Goal: Task Accomplishment & Management: Use online tool/utility

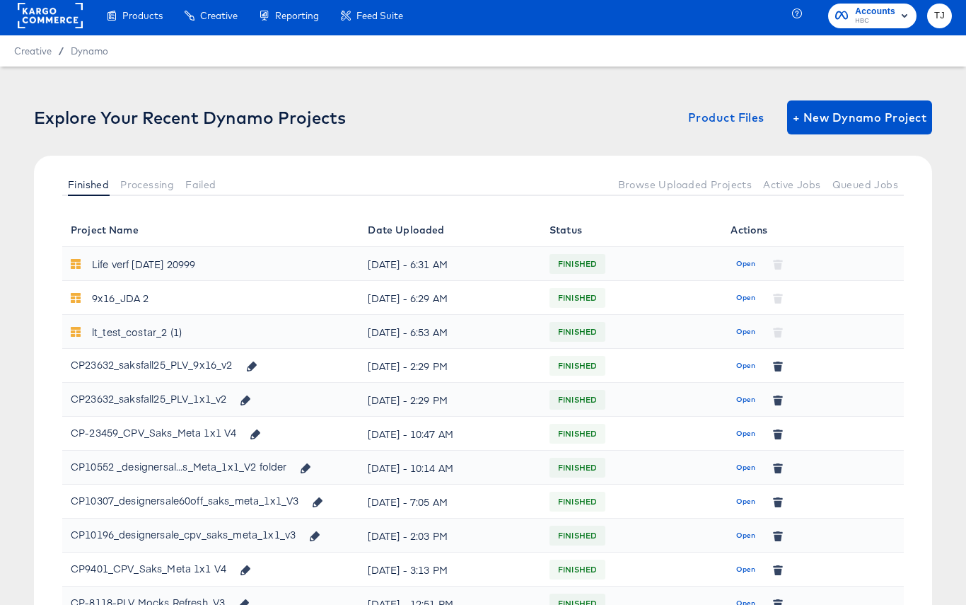
scroll to position [6, 0]
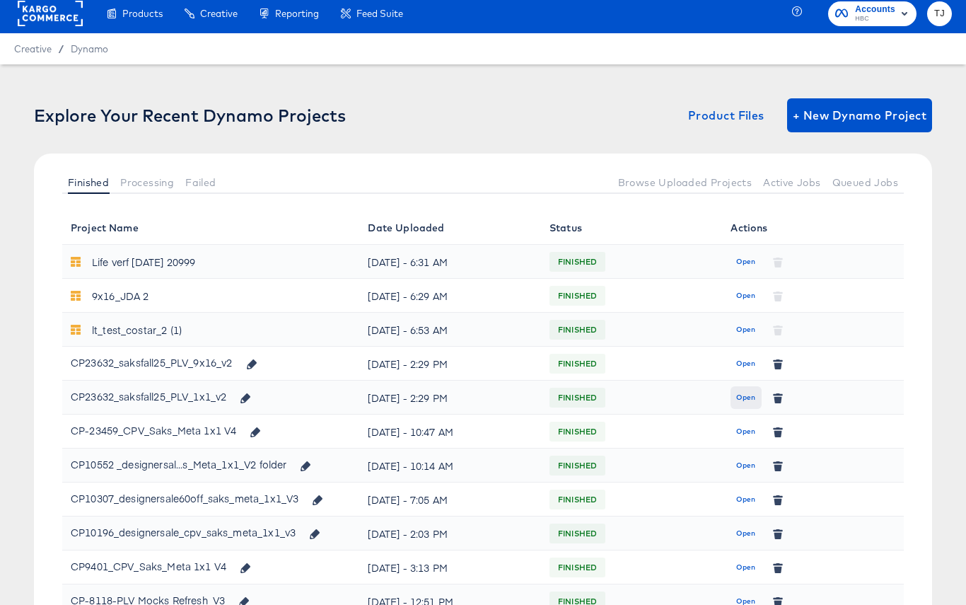
click at [745, 399] on span "Open" at bounding box center [745, 397] width 19 height 13
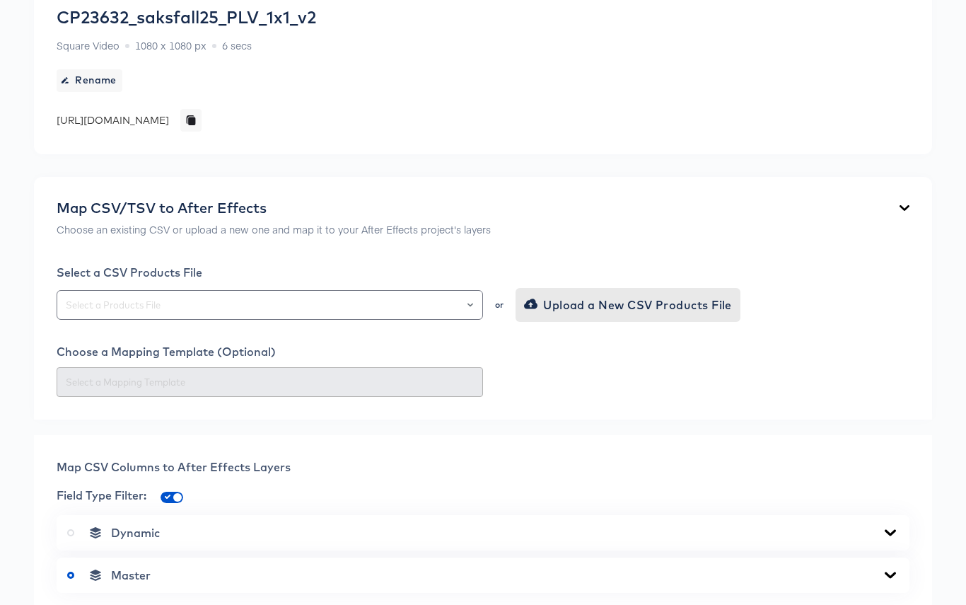
scroll to position [164, 0]
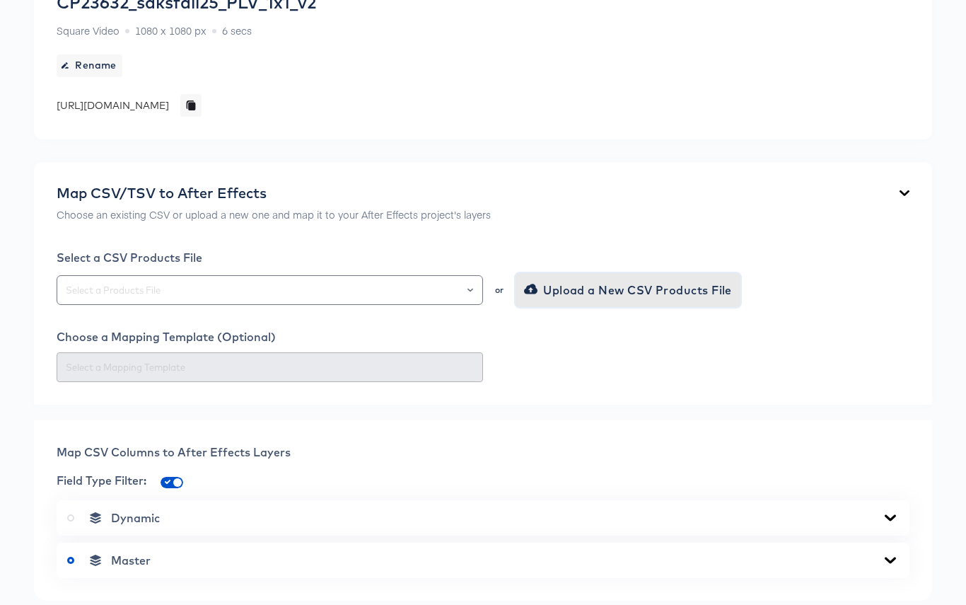
click at [622, 289] on span "Upload a New CSV Products File" at bounding box center [629, 290] width 205 height 20
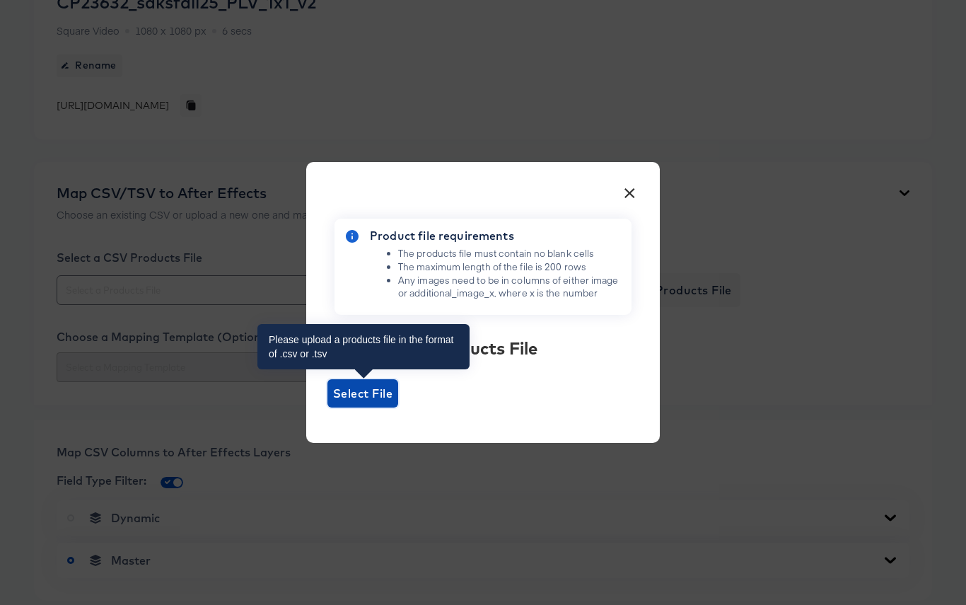
click at [343, 393] on span "Select File" at bounding box center [362, 393] width 59 height 20
click at [328, 407] on input "Select File" at bounding box center [328, 407] width 0 height 0
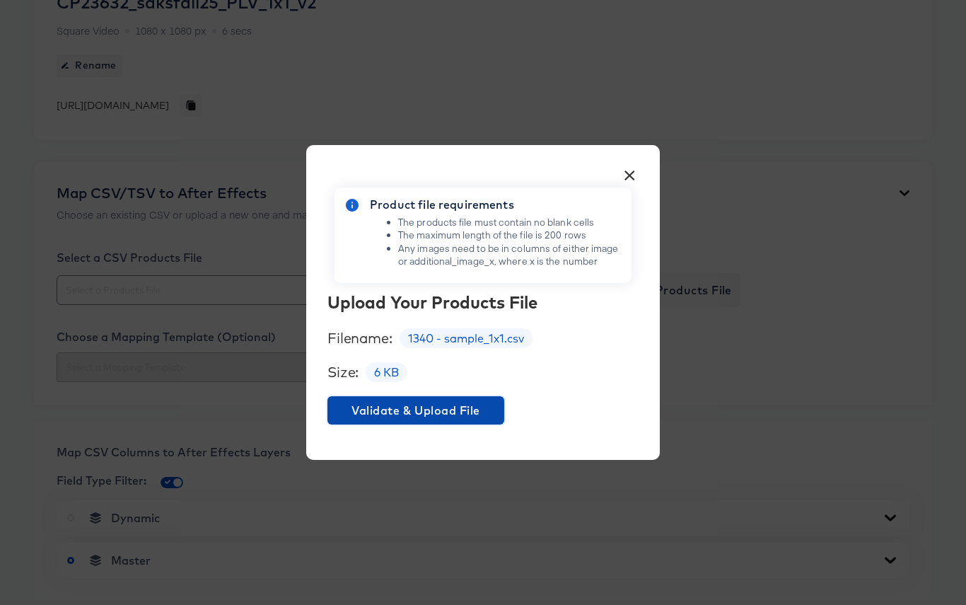
click at [465, 410] on span "Validate & Upload File" at bounding box center [416, 410] width 166 height 20
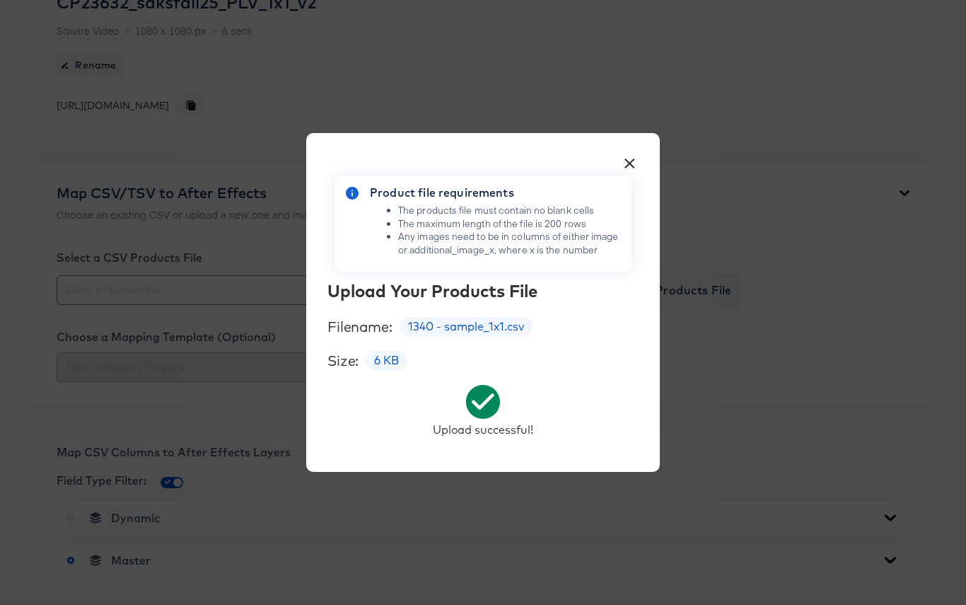
click at [629, 158] on button "×" at bounding box center [629, 159] width 25 height 25
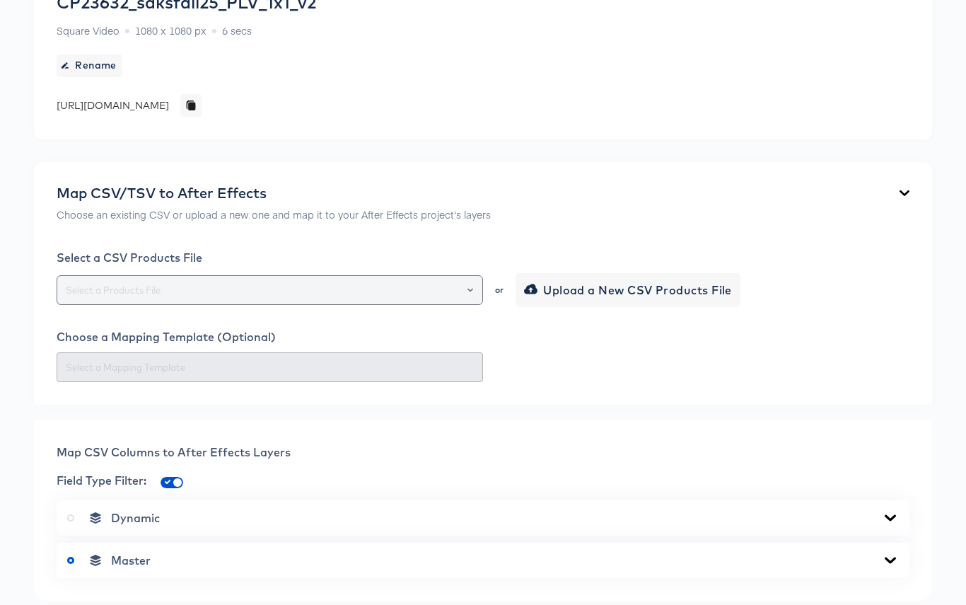
click at [477, 287] on div at bounding box center [270, 290] width 427 height 30
click at [473, 291] on icon "Open" at bounding box center [471, 290] width 6 height 6
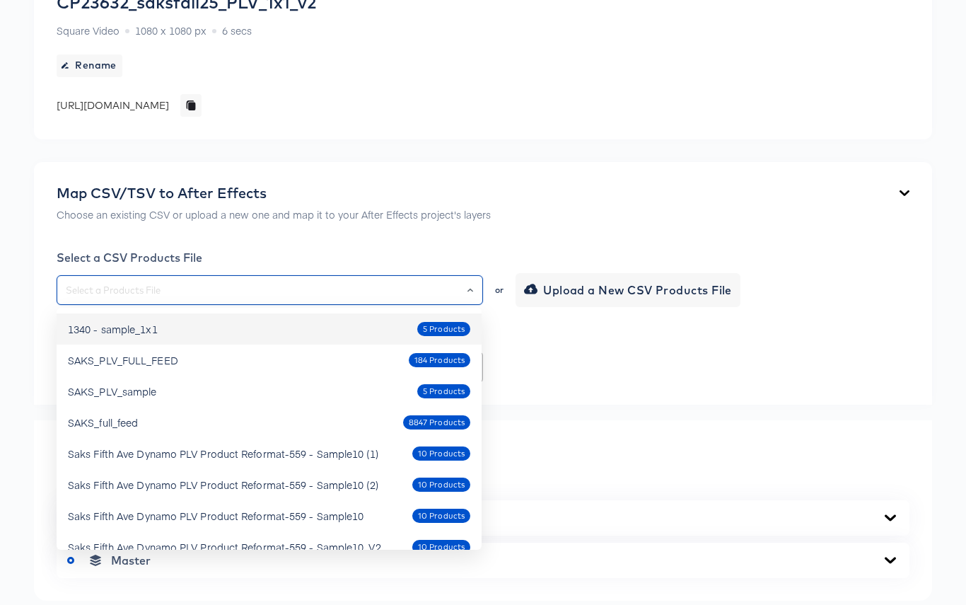
click at [200, 333] on div "1340 - sample_1x1 5 Products" at bounding box center [269, 329] width 402 height 23
type input "1340 - sample_1x1"
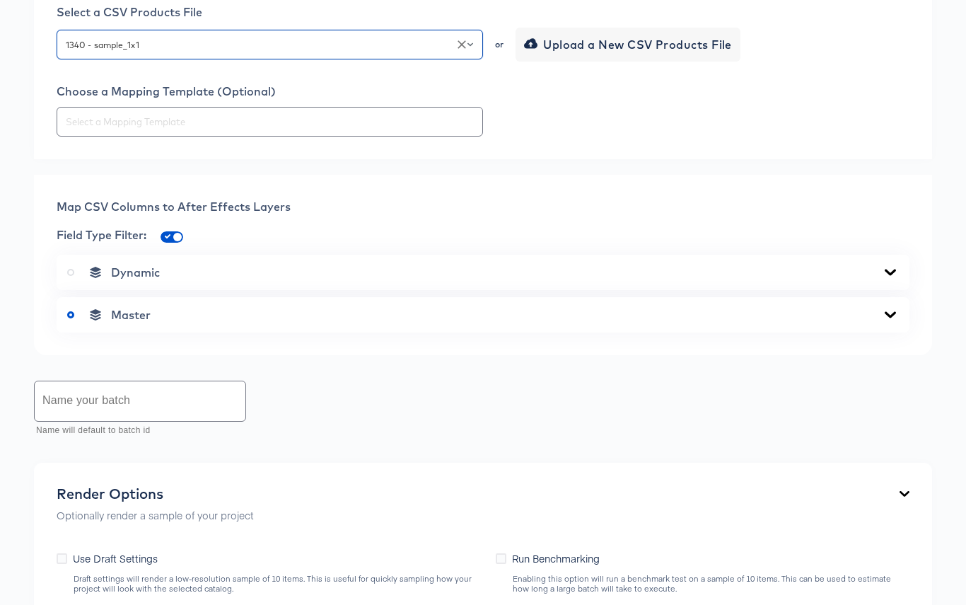
scroll to position [412, 0]
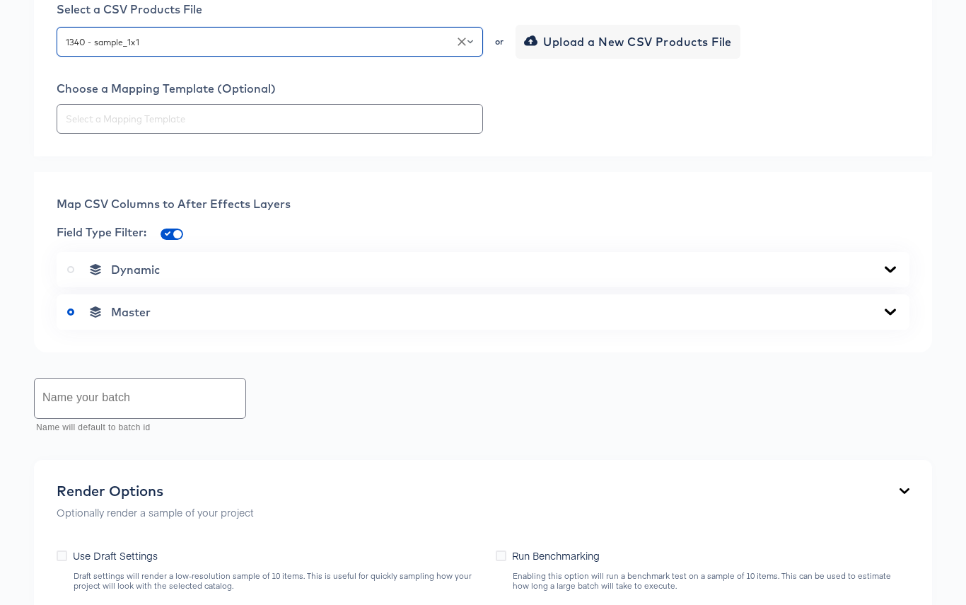
click at [874, 318] on div "Master" at bounding box center [483, 312] width 832 height 14
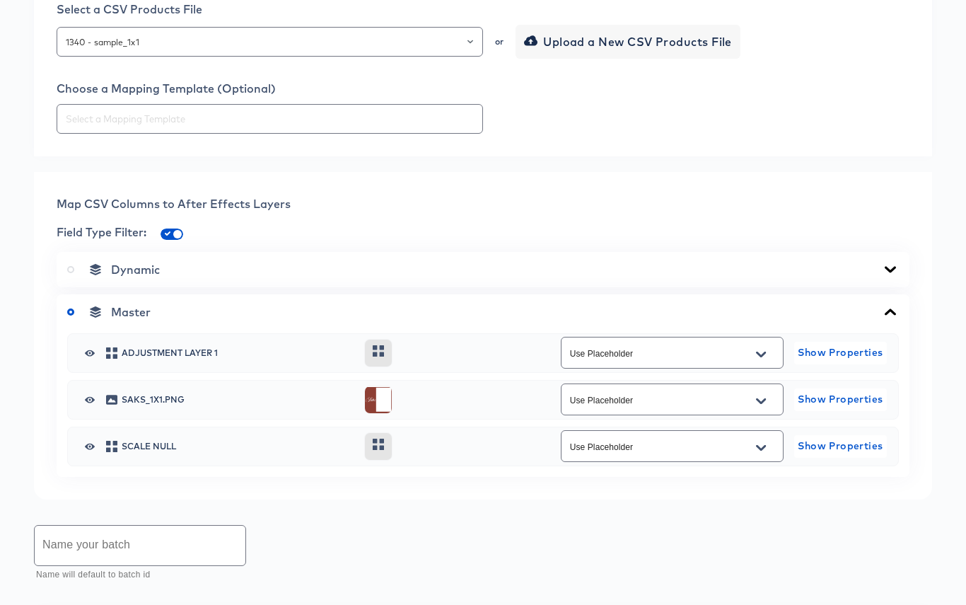
click at [886, 270] on icon at bounding box center [890, 269] width 17 height 11
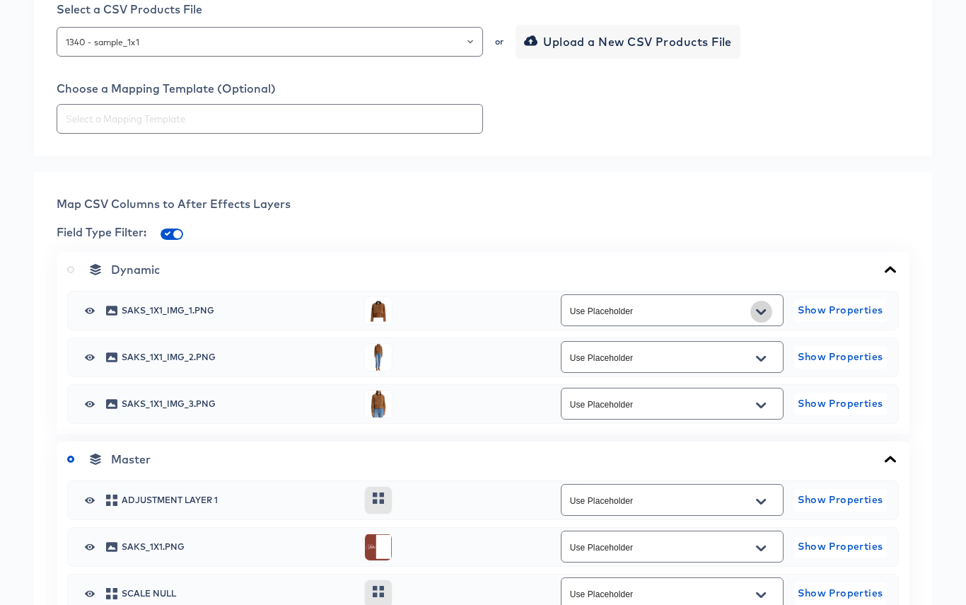
click at [763, 313] on icon "Open" at bounding box center [761, 311] width 10 height 6
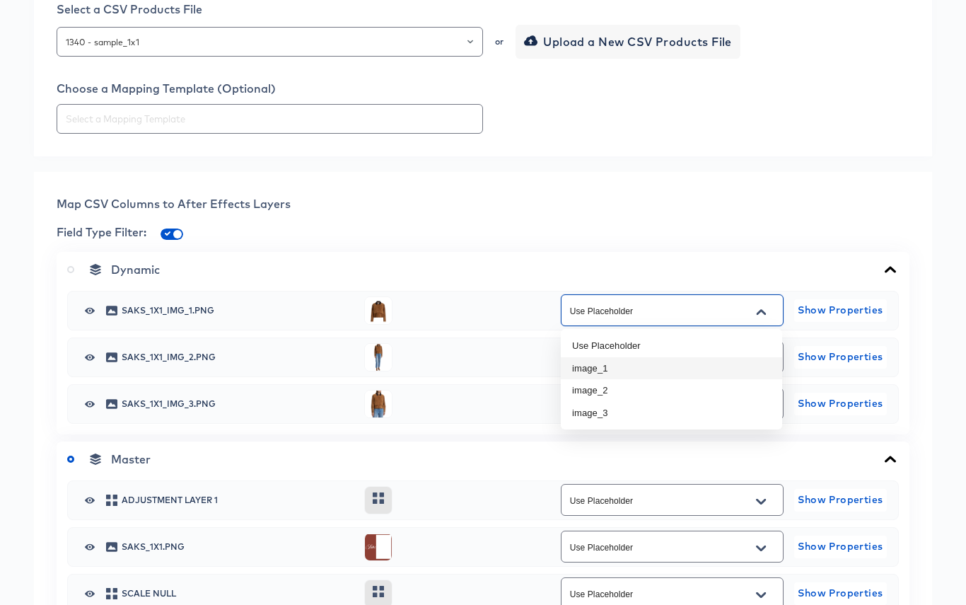
click at [725, 366] on li "image_1" at bounding box center [671, 368] width 221 height 23
type input "image_1"
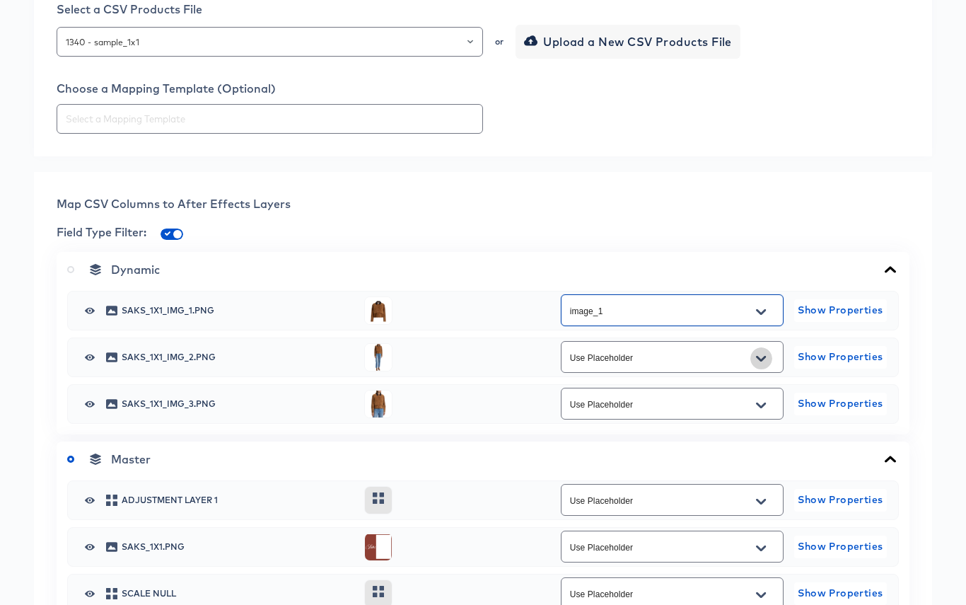
click at [763, 361] on icon "Open" at bounding box center [761, 358] width 10 height 11
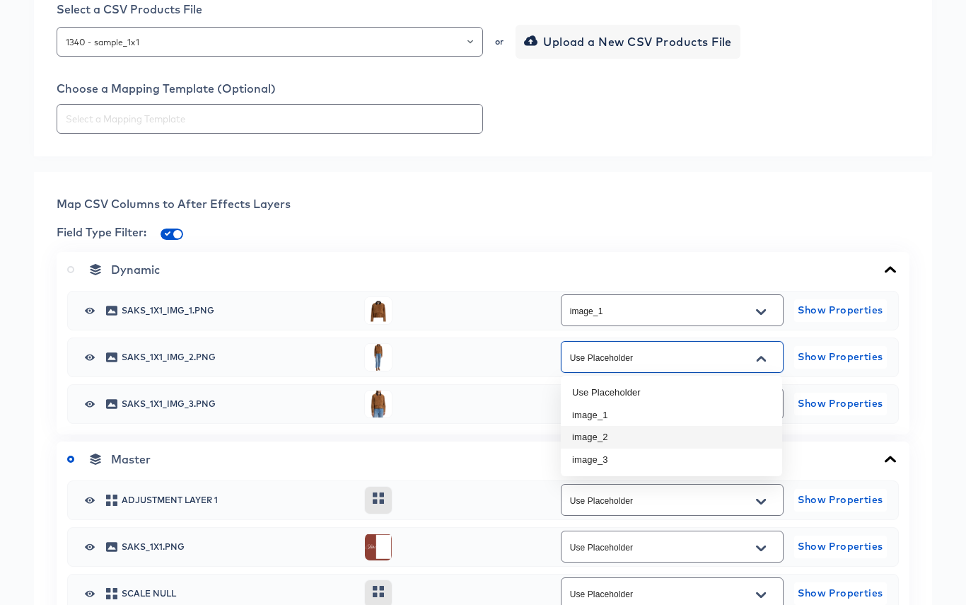
click at [724, 434] on li "image_2" at bounding box center [671, 437] width 221 height 23
type input "image_2"
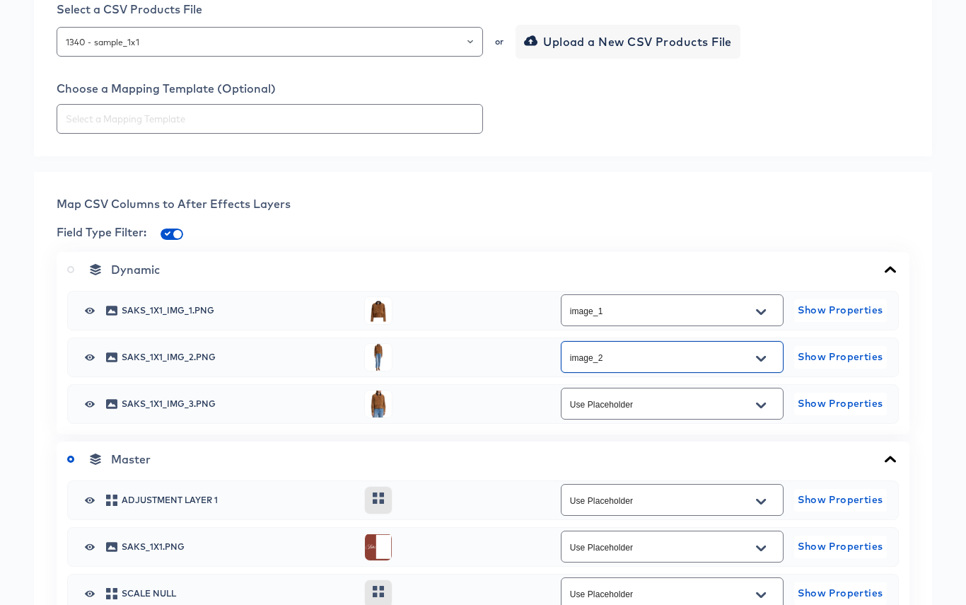
click at [764, 405] on icon "Open" at bounding box center [761, 405] width 10 height 11
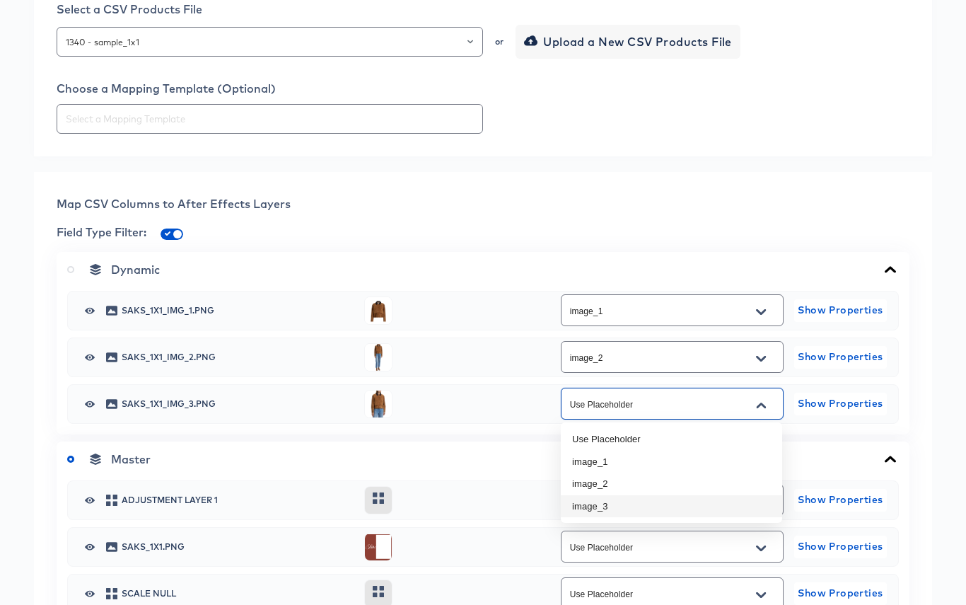
click at [717, 509] on li "image_3" at bounding box center [671, 506] width 221 height 23
type input "image_3"
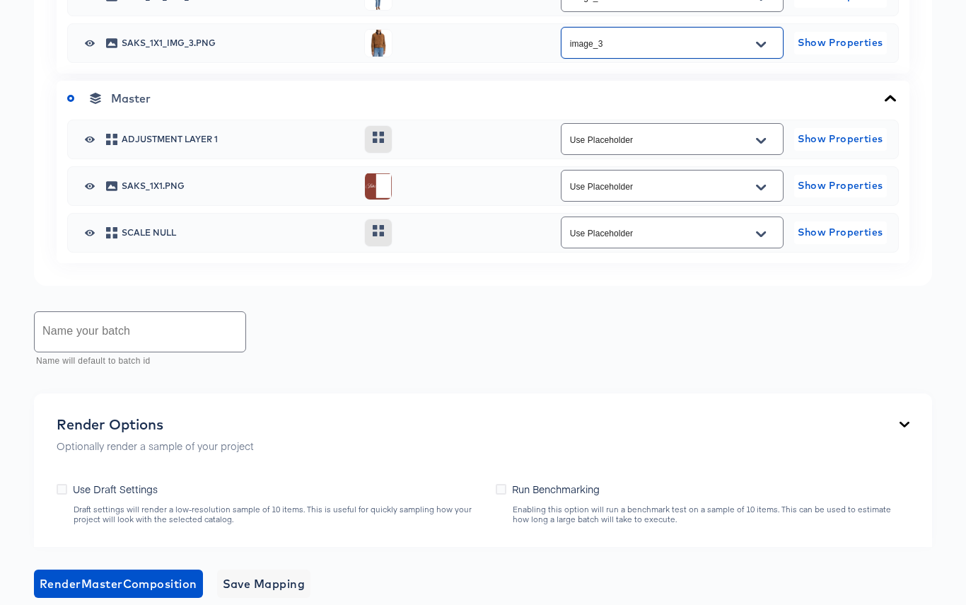
scroll to position [922, 0]
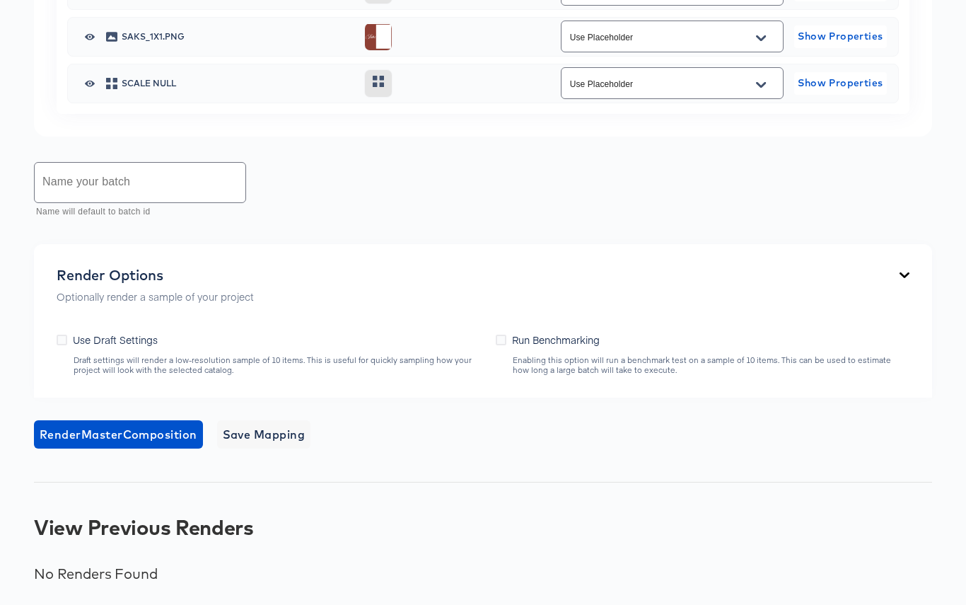
click at [95, 183] on input "text" at bounding box center [140, 183] width 211 height 40
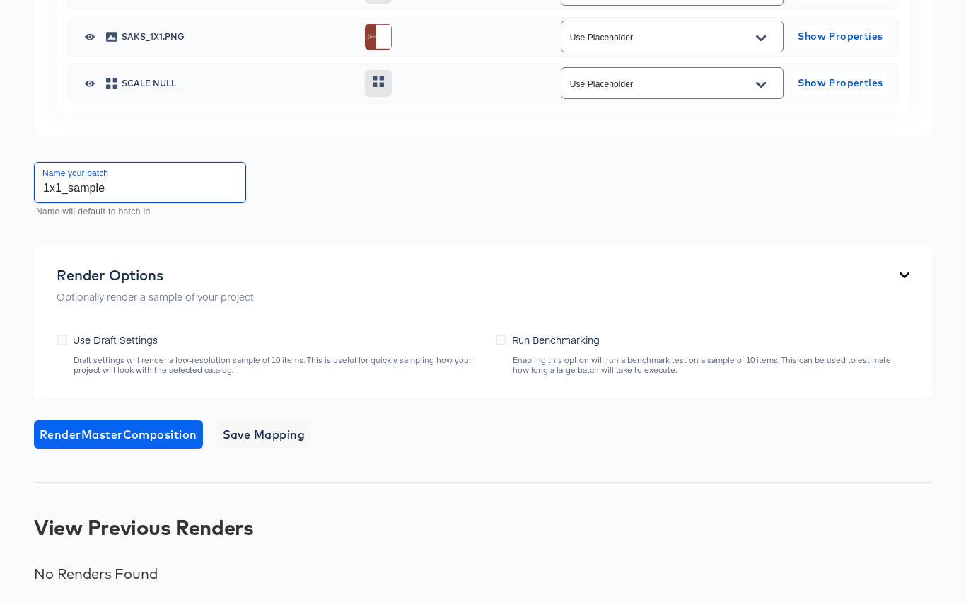
type input "1x1_sample"
click at [134, 432] on span "Render Master Composition" at bounding box center [119, 434] width 158 height 20
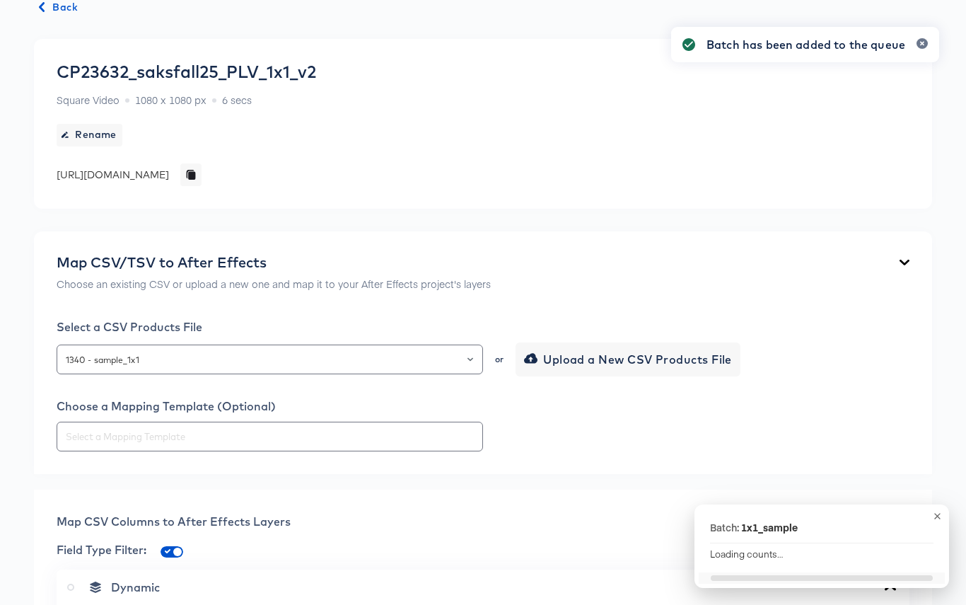
scroll to position [0, 0]
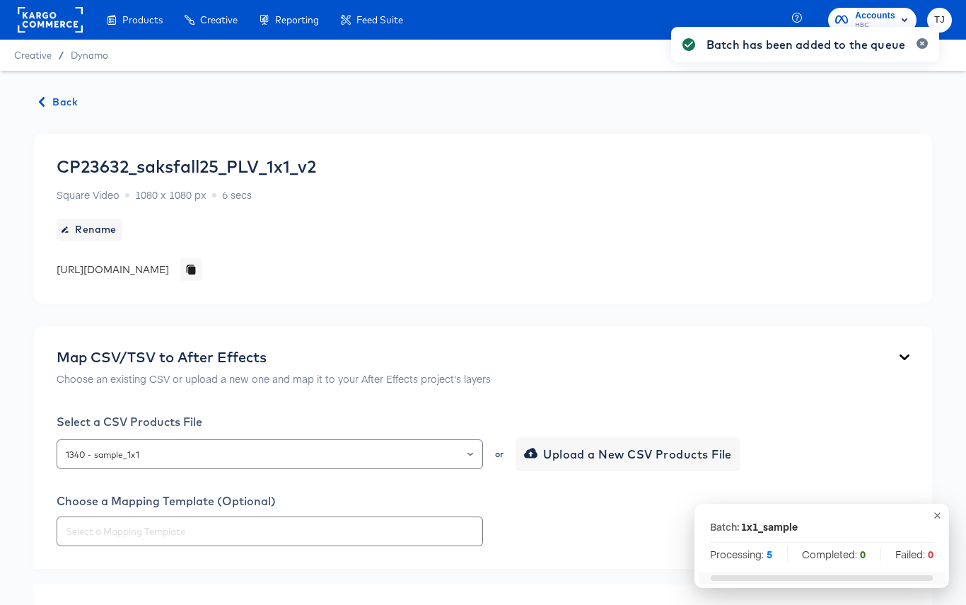
click at [48, 103] on span "Back" at bounding box center [59, 102] width 38 height 18
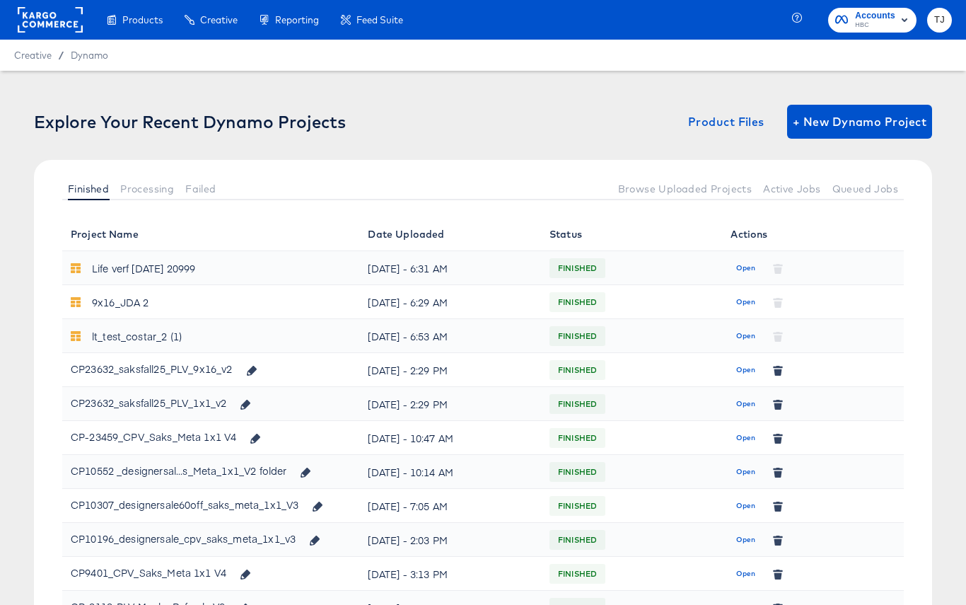
click at [742, 371] on span "Open" at bounding box center [745, 370] width 19 height 13
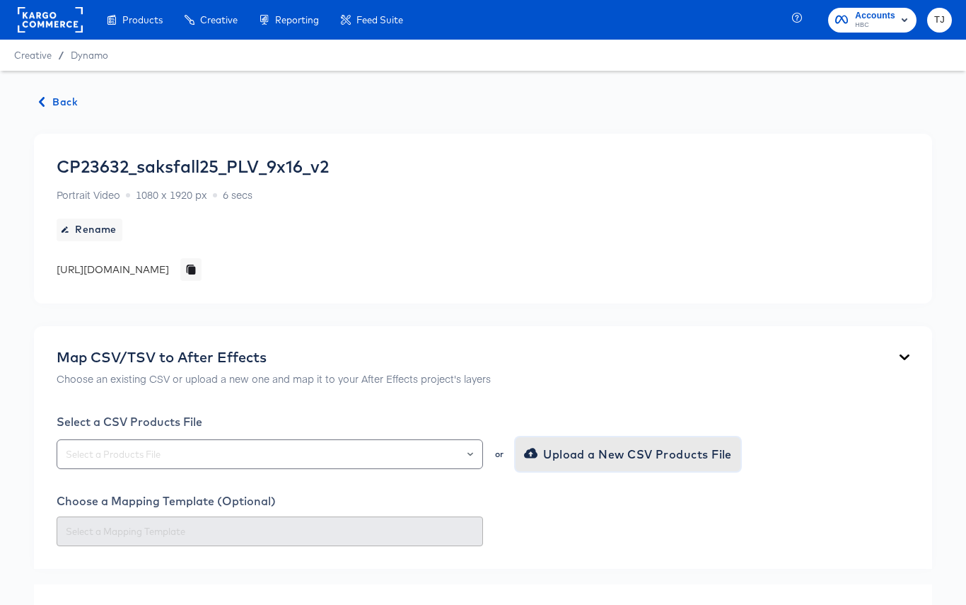
click at [628, 446] on span "Upload a New CSV Products File" at bounding box center [629, 454] width 205 height 20
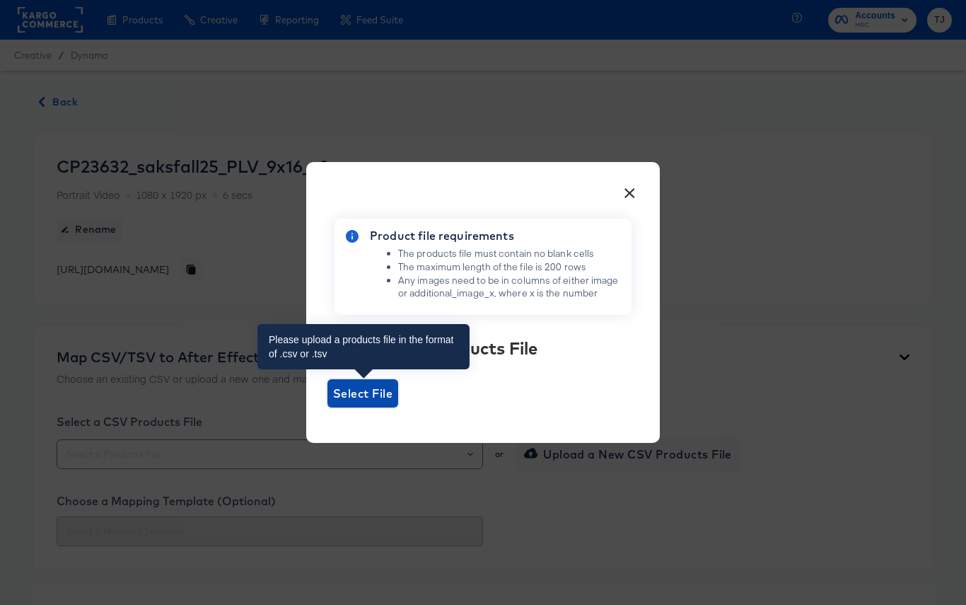
click at [376, 385] on span "Select File" at bounding box center [362, 393] width 59 height 20
click at [328, 407] on input "Select File" at bounding box center [328, 407] width 0 height 0
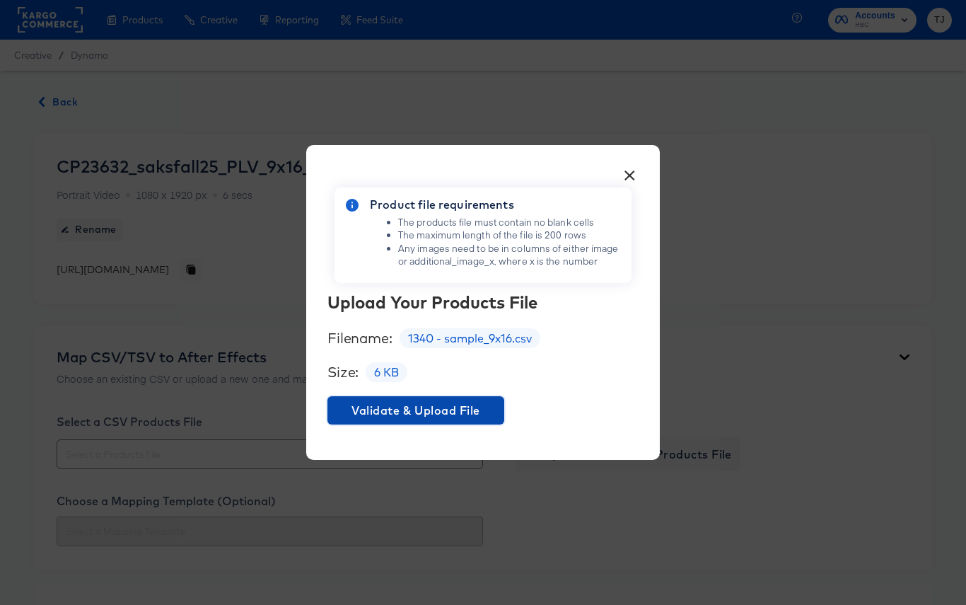
click at [468, 407] on span "Validate & Upload File" at bounding box center [416, 410] width 166 height 20
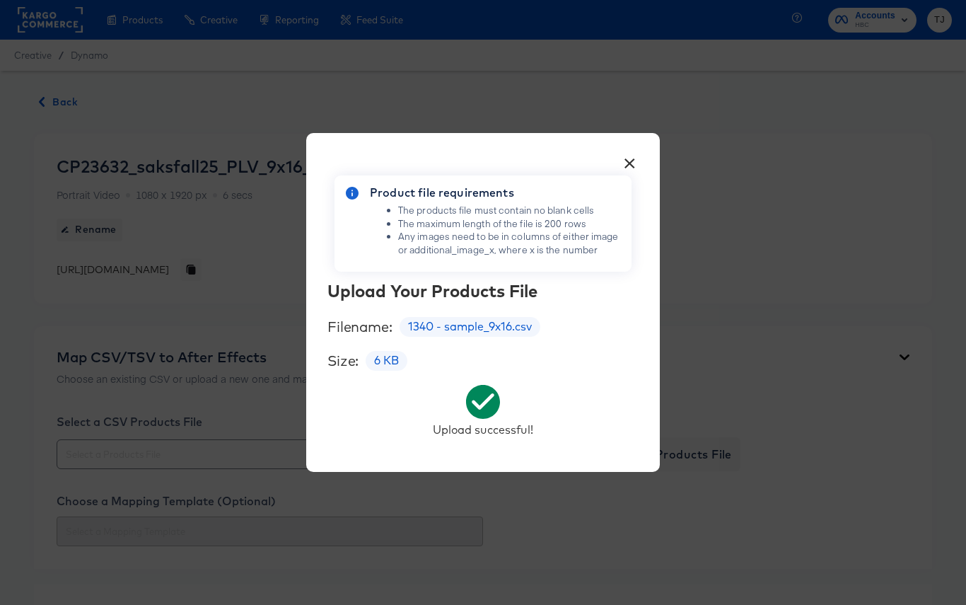
click at [626, 158] on button "×" at bounding box center [629, 159] width 25 height 25
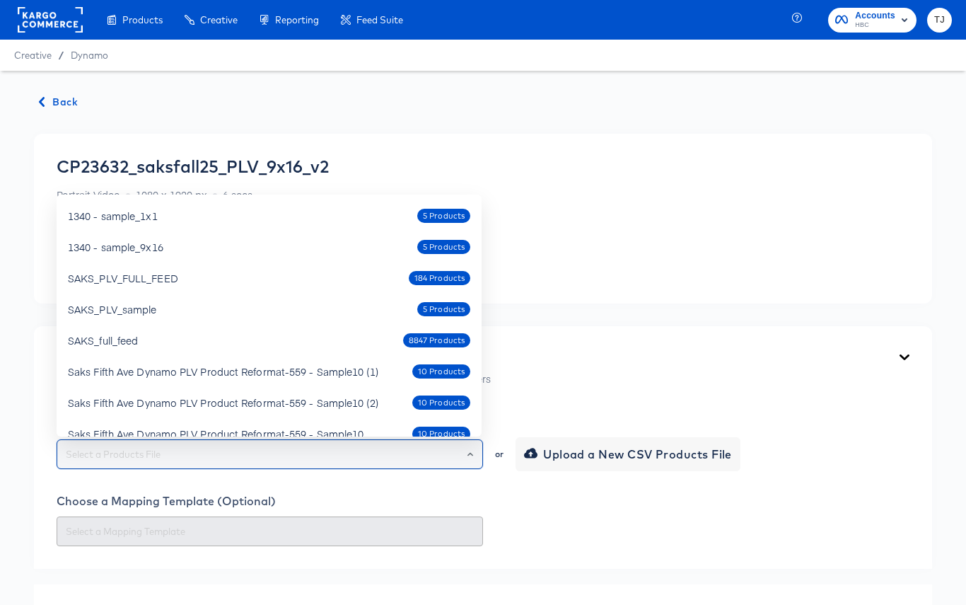
click at [220, 458] on input "text" at bounding box center [270, 454] width 414 height 16
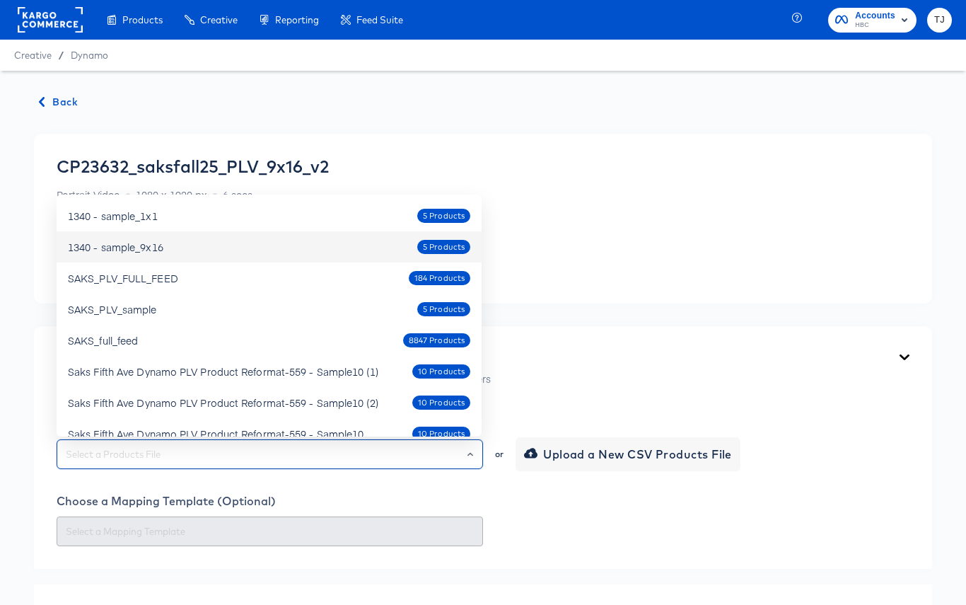
click at [278, 254] on div "1340 - sample_9x16 5 Products" at bounding box center [269, 247] width 402 height 23
type input "1340 - sample_9x16"
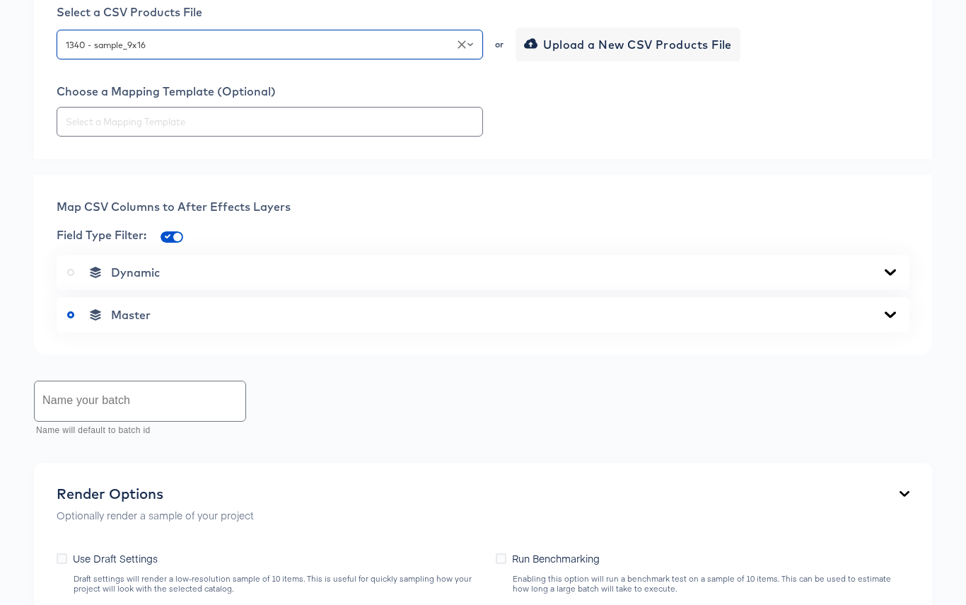
scroll to position [430, 0]
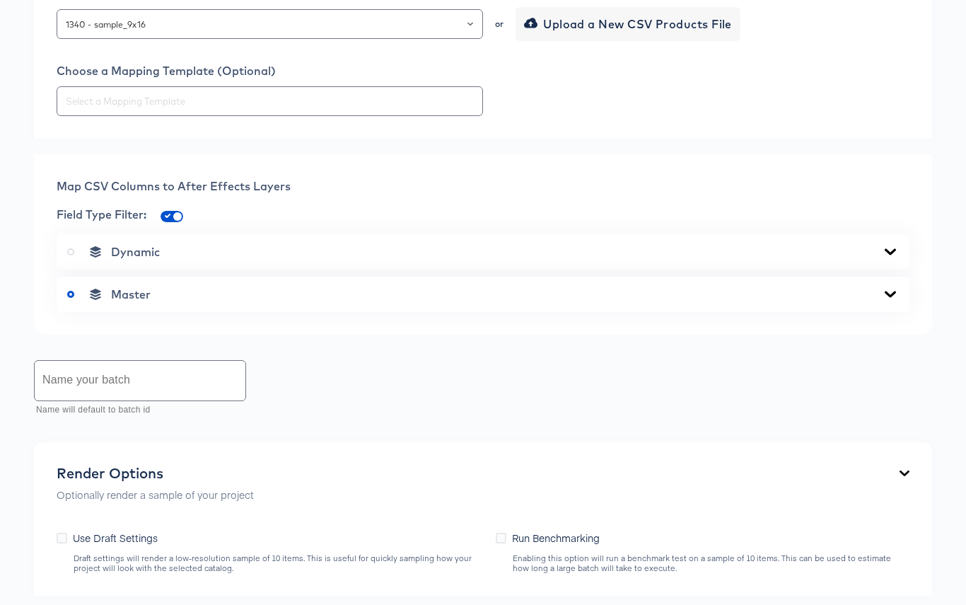
click at [898, 296] on icon at bounding box center [890, 294] width 17 height 11
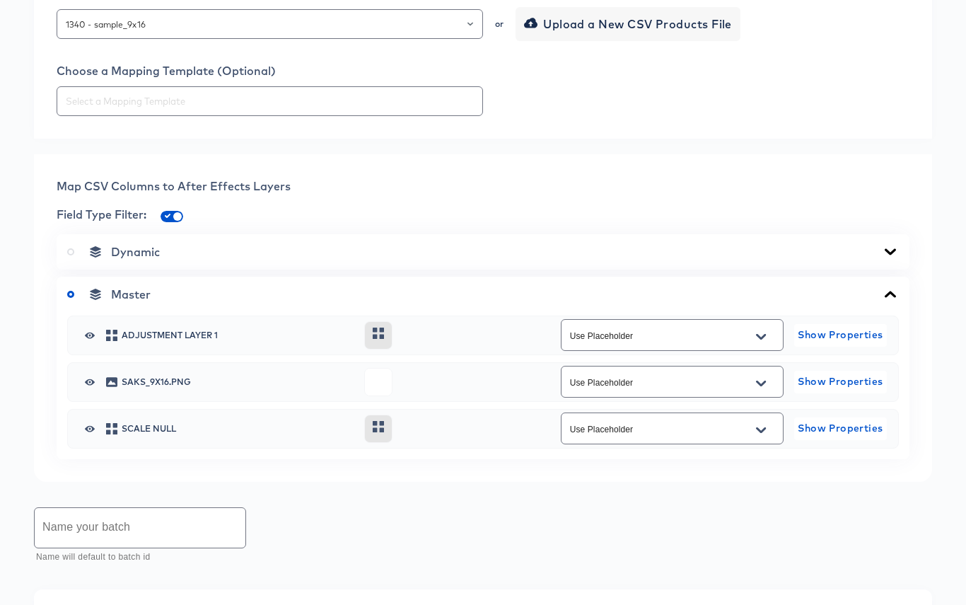
click at [877, 254] on div "Dynamic" at bounding box center [483, 252] width 832 height 14
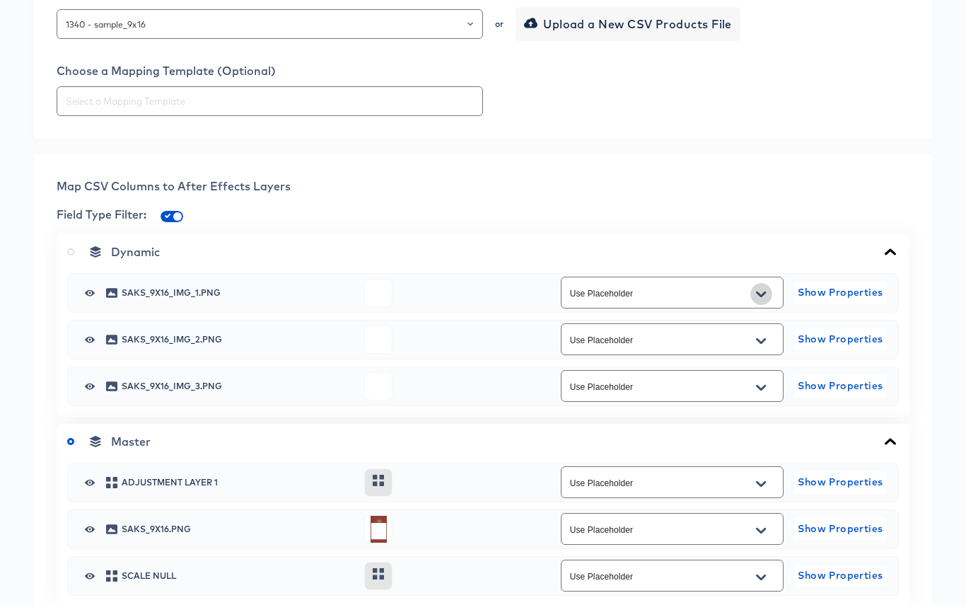
click at [761, 297] on icon "Open" at bounding box center [761, 294] width 10 height 11
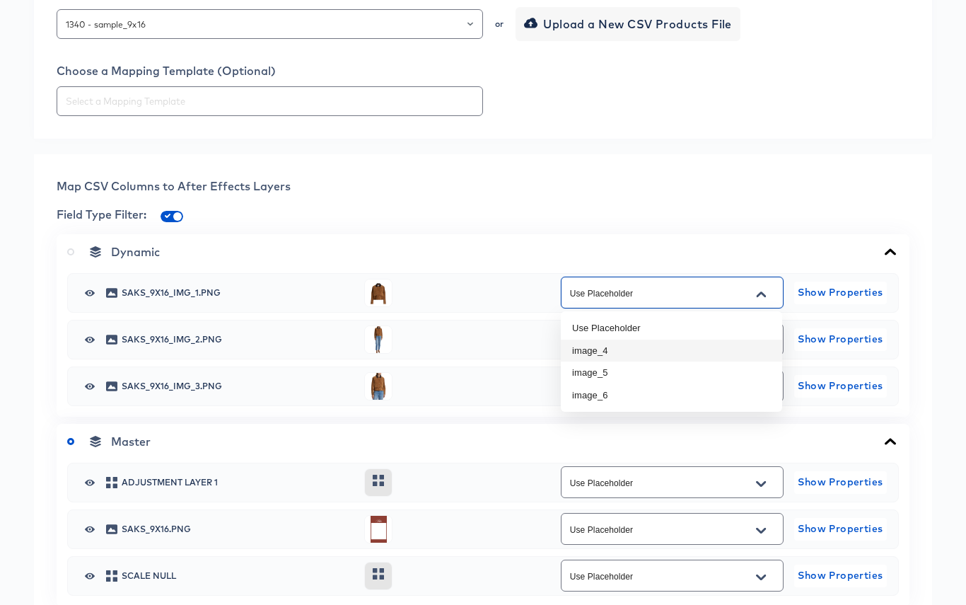
click at [725, 352] on li "image_4" at bounding box center [671, 351] width 221 height 23
type input "image_4"
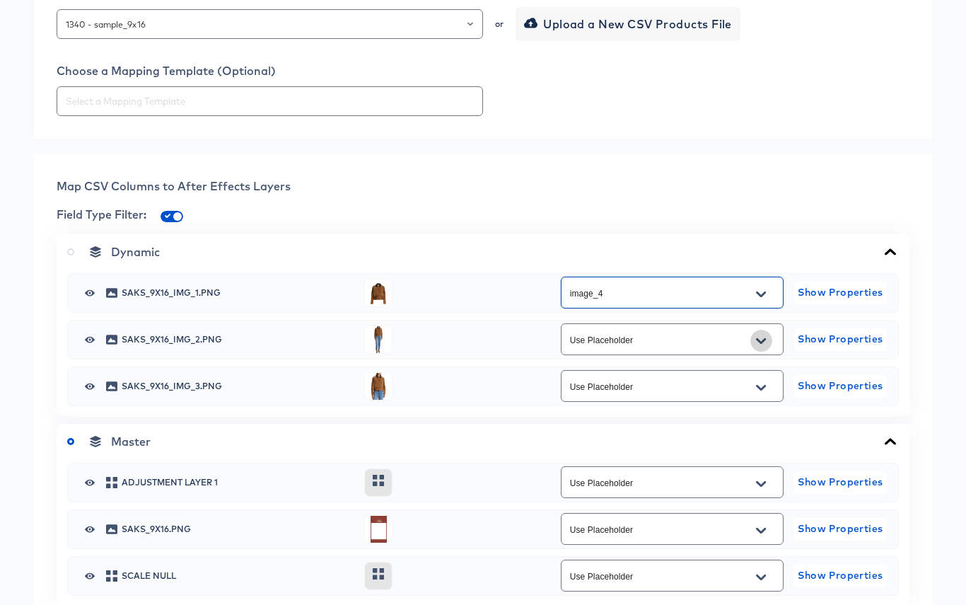
click at [753, 341] on button "Open" at bounding box center [761, 341] width 21 height 23
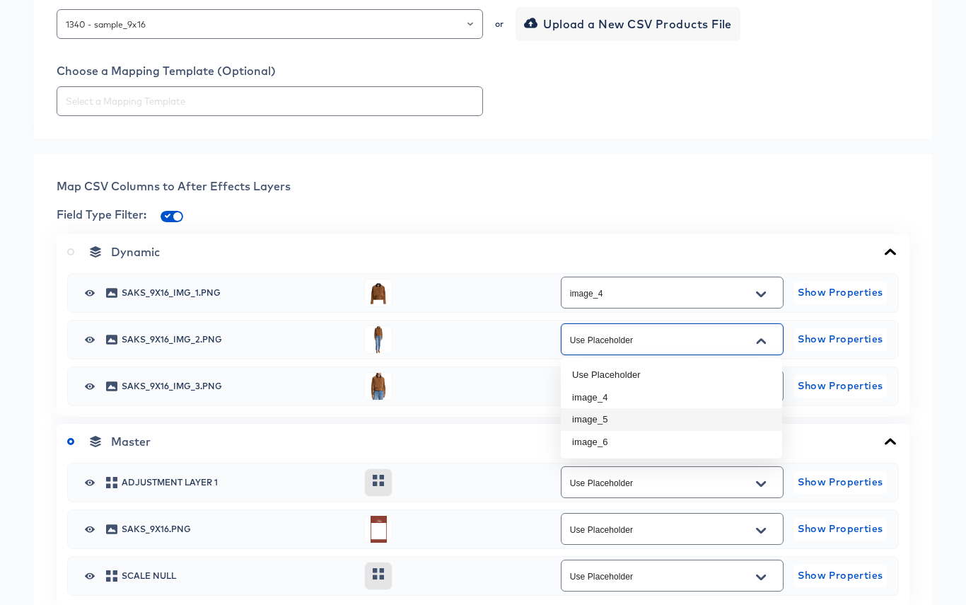
drag, startPoint x: 696, startPoint y: 416, endPoint x: 708, endPoint y: 412, distance: 12.8
click at [696, 416] on li "image_5" at bounding box center [671, 419] width 221 height 23
type input "image_5"
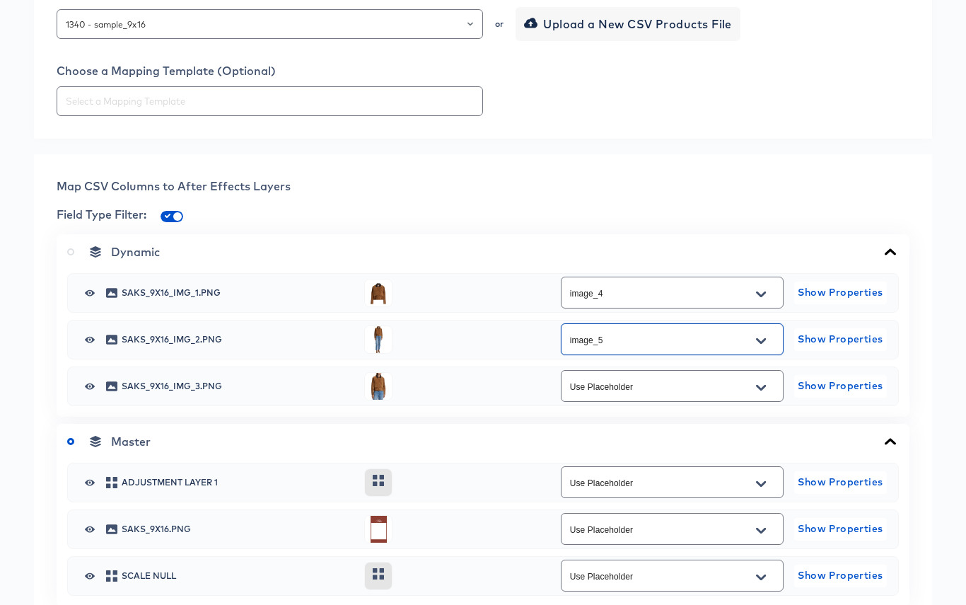
click at [762, 378] on button "Open" at bounding box center [761, 387] width 21 height 23
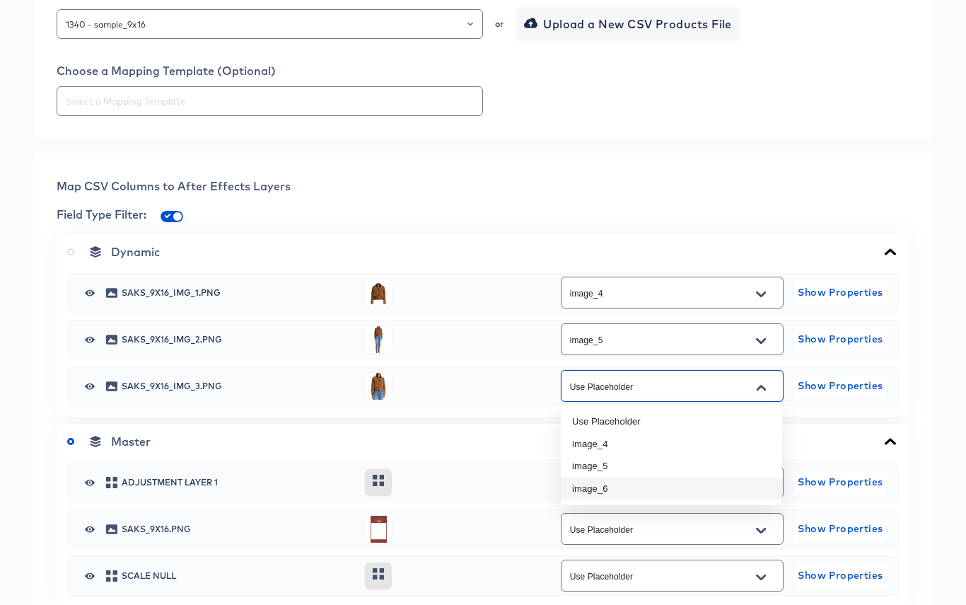
click at [679, 487] on li "image_6" at bounding box center [671, 488] width 221 height 23
type input "image_6"
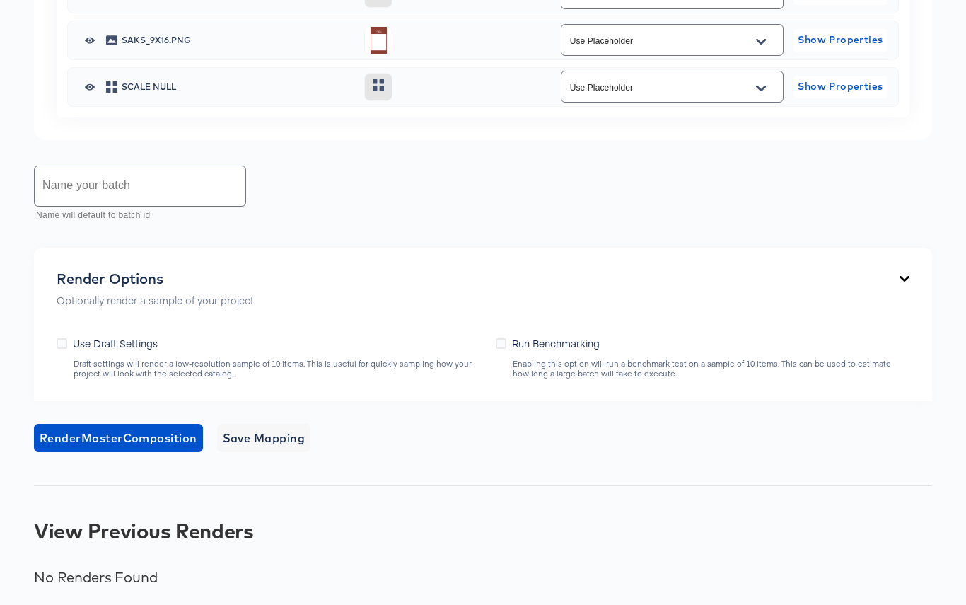
scroll to position [922, 0]
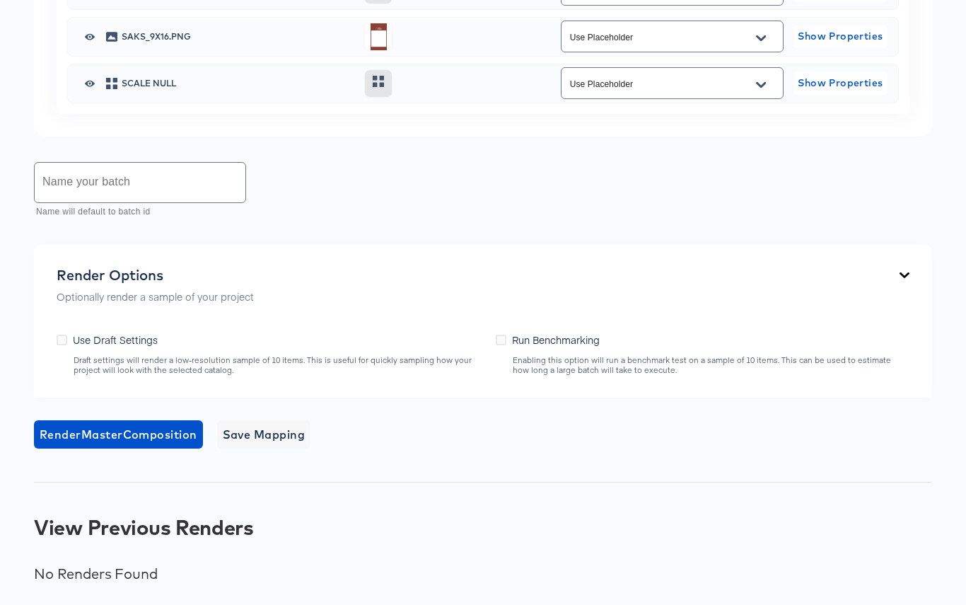
click at [163, 190] on input "text" at bounding box center [140, 183] width 211 height 40
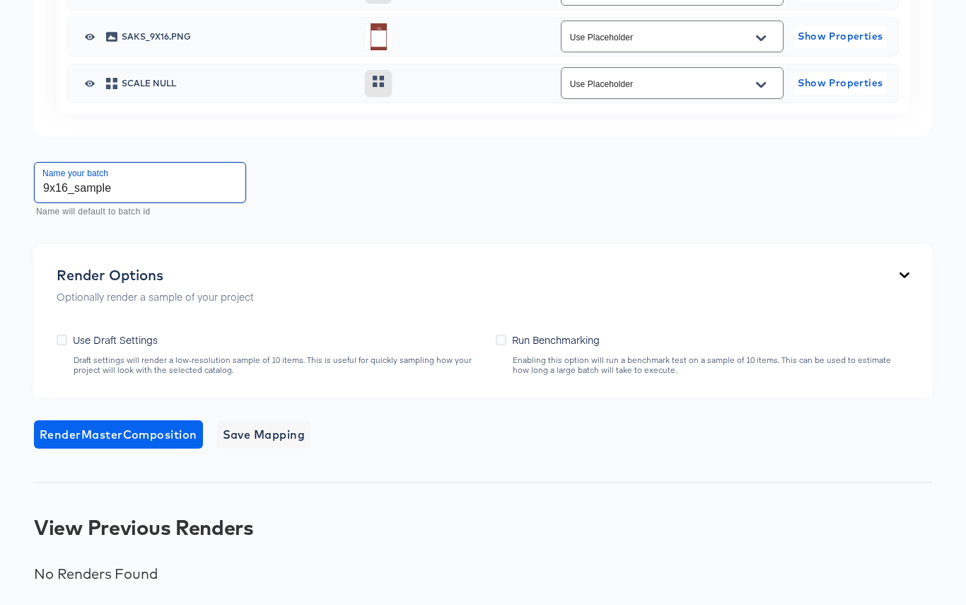
type input "9x16_sample"
click at [156, 434] on span "Render Master Composition" at bounding box center [119, 434] width 158 height 20
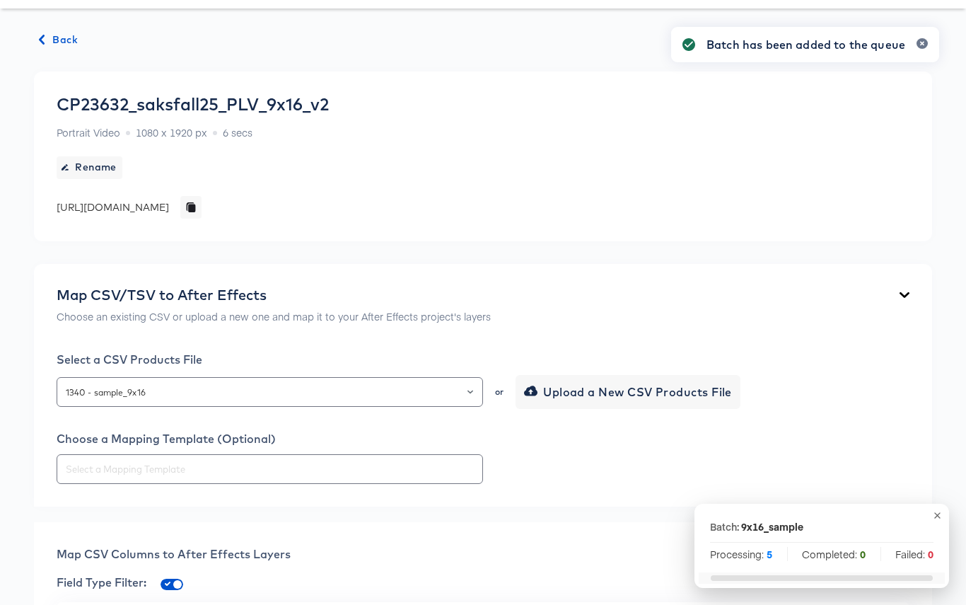
scroll to position [0, 0]
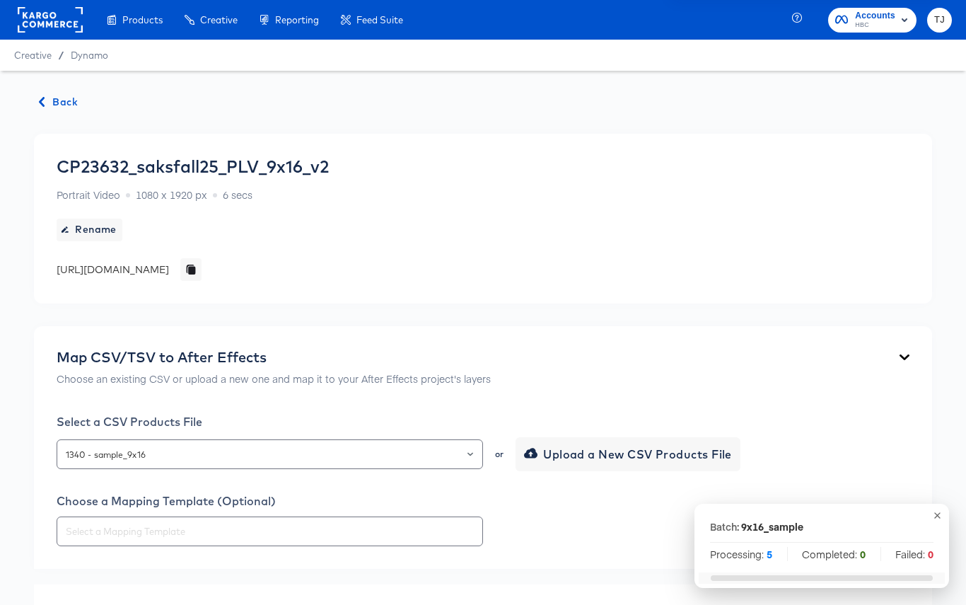
click at [52, 98] on span "Back" at bounding box center [59, 102] width 38 height 18
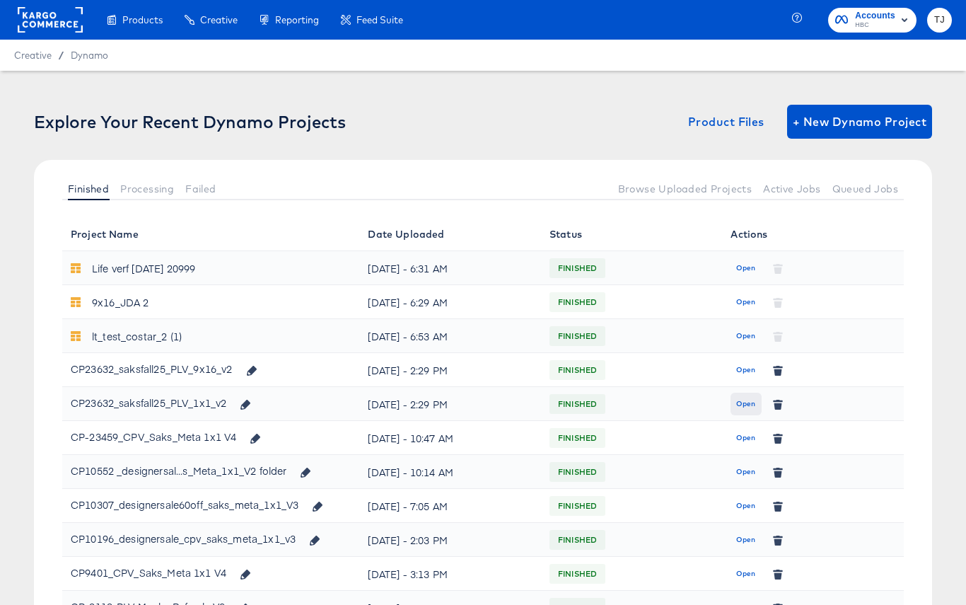
click at [748, 399] on span "Open" at bounding box center [745, 404] width 19 height 13
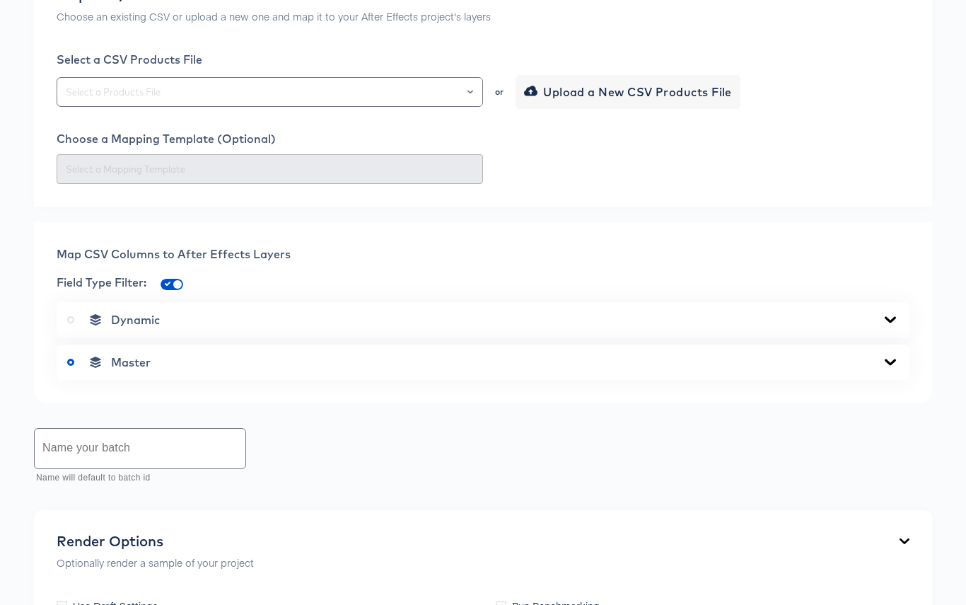
scroll to position [639, 0]
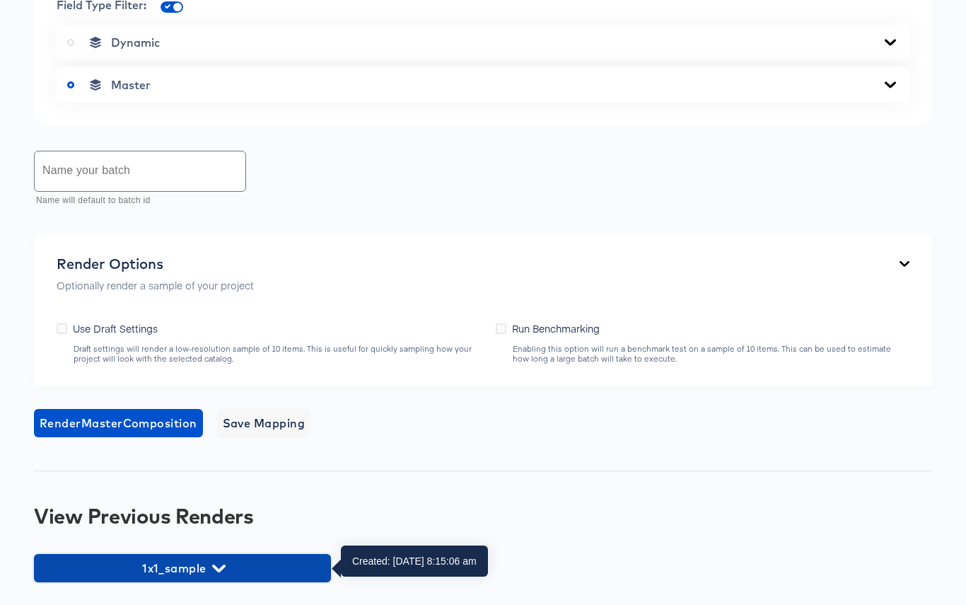
drag, startPoint x: 226, startPoint y: 565, endPoint x: 368, endPoint y: 533, distance: 145.0
click at [226, 565] on span "1x1_sample" at bounding box center [182, 568] width 283 height 20
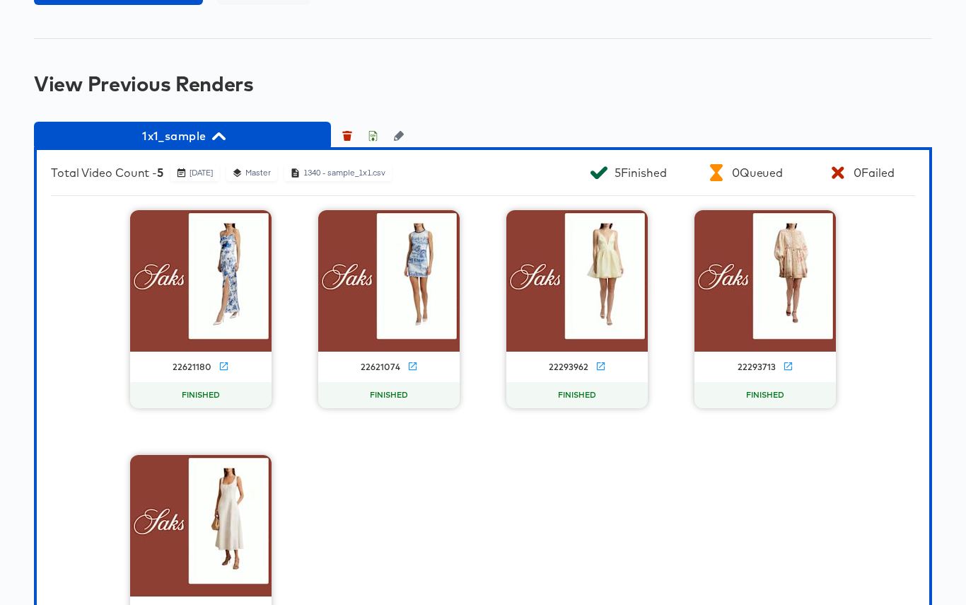
scroll to position [1079, 0]
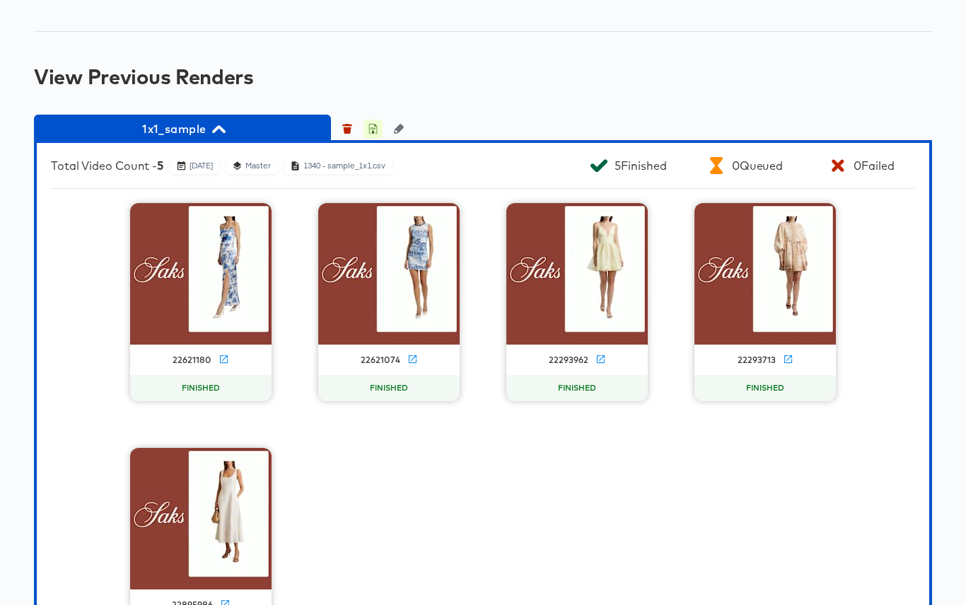
click at [372, 127] on icon "button" at bounding box center [373, 129] width 10 height 10
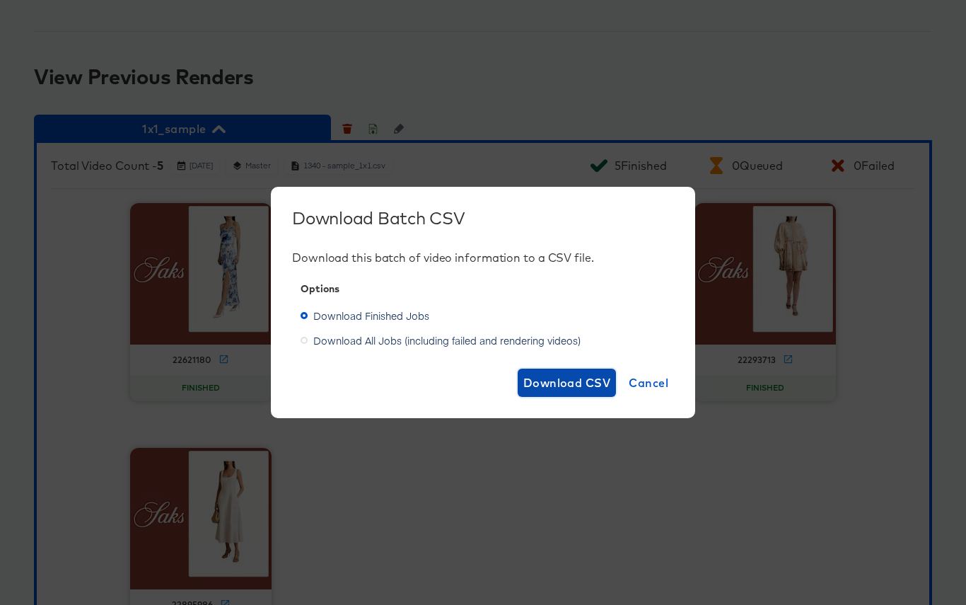
click at [537, 375] on span "Download CSV" at bounding box center [567, 383] width 88 height 20
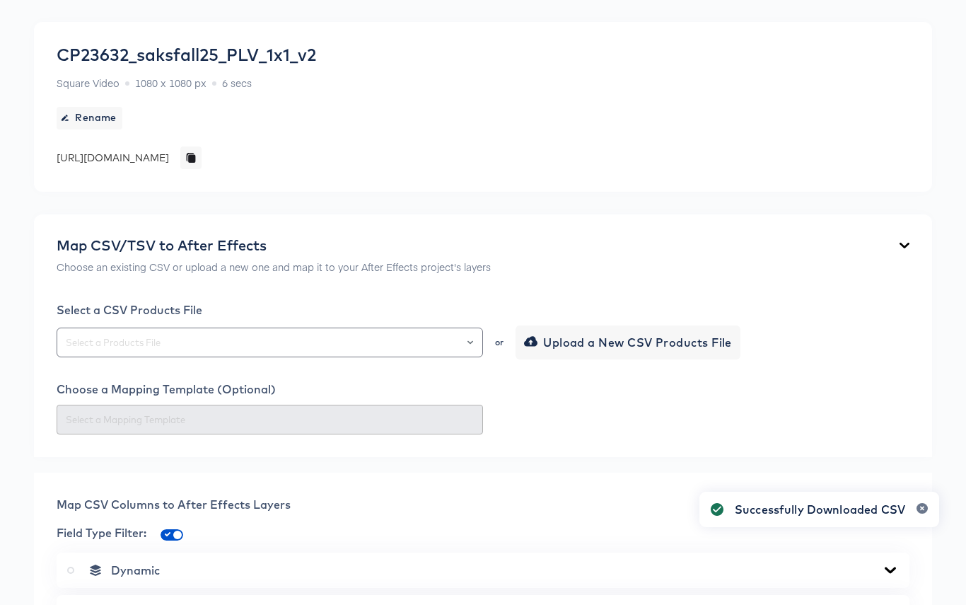
scroll to position [0, 0]
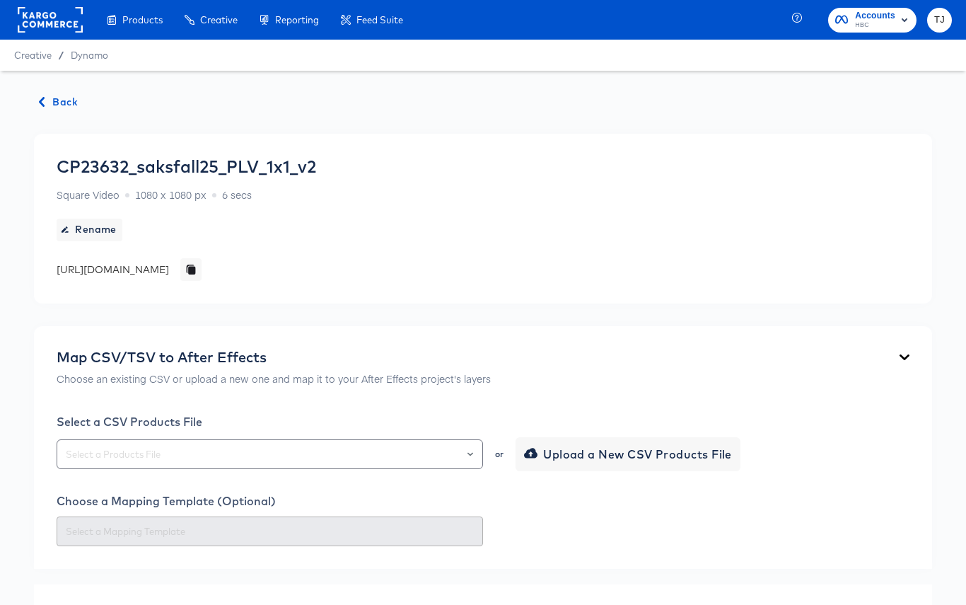
click at [55, 103] on span "Back" at bounding box center [59, 102] width 38 height 18
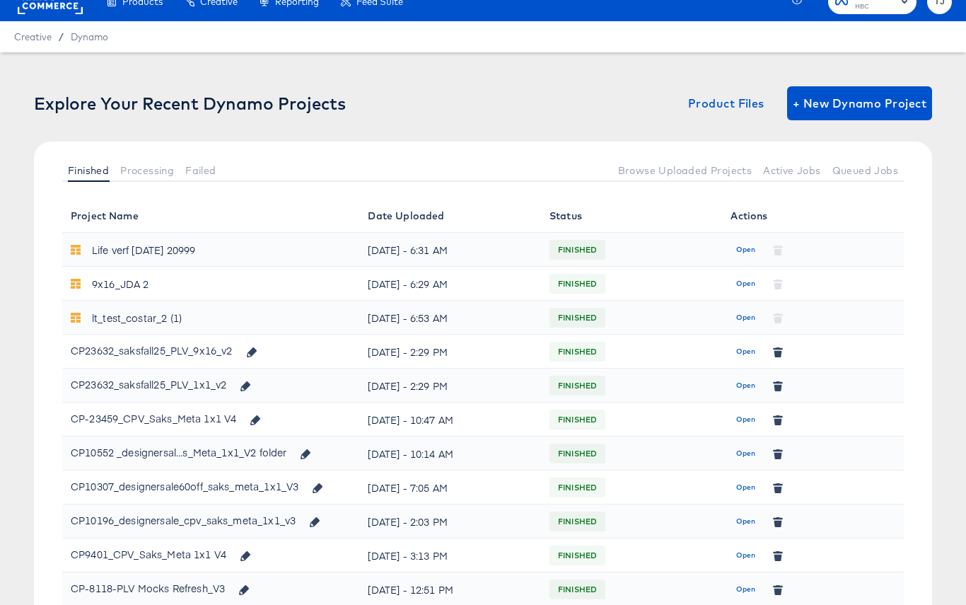
scroll to position [100, 0]
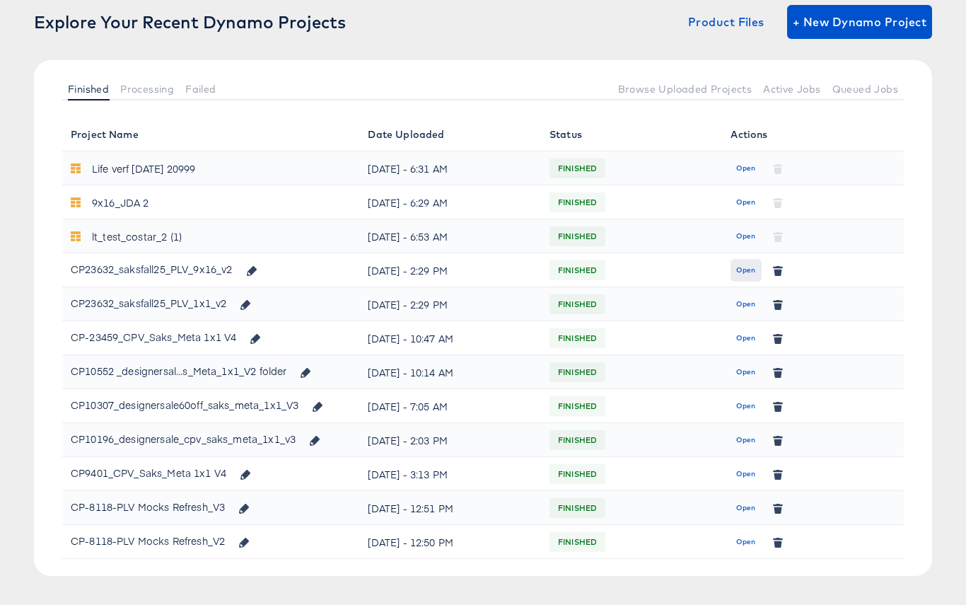
click at [747, 269] on span "Open" at bounding box center [745, 270] width 19 height 13
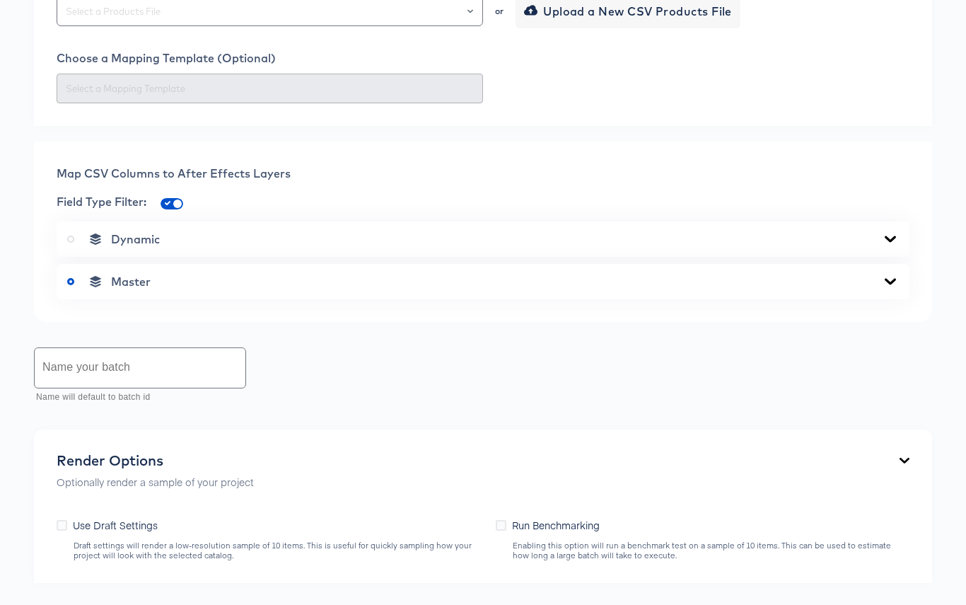
scroll to position [639, 0]
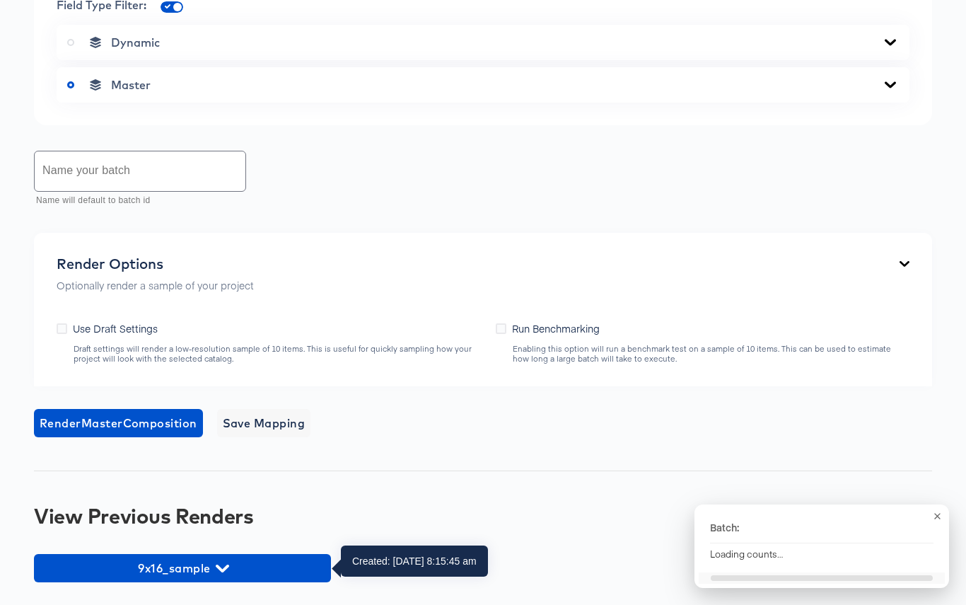
click at [248, 569] on span "9x16_sample" at bounding box center [182, 568] width 283 height 20
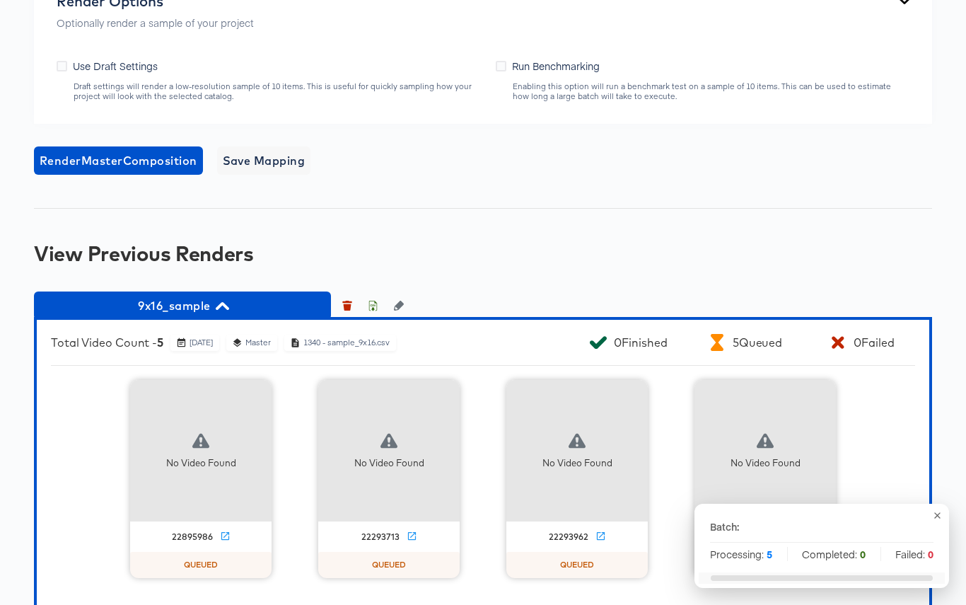
scroll to position [904, 0]
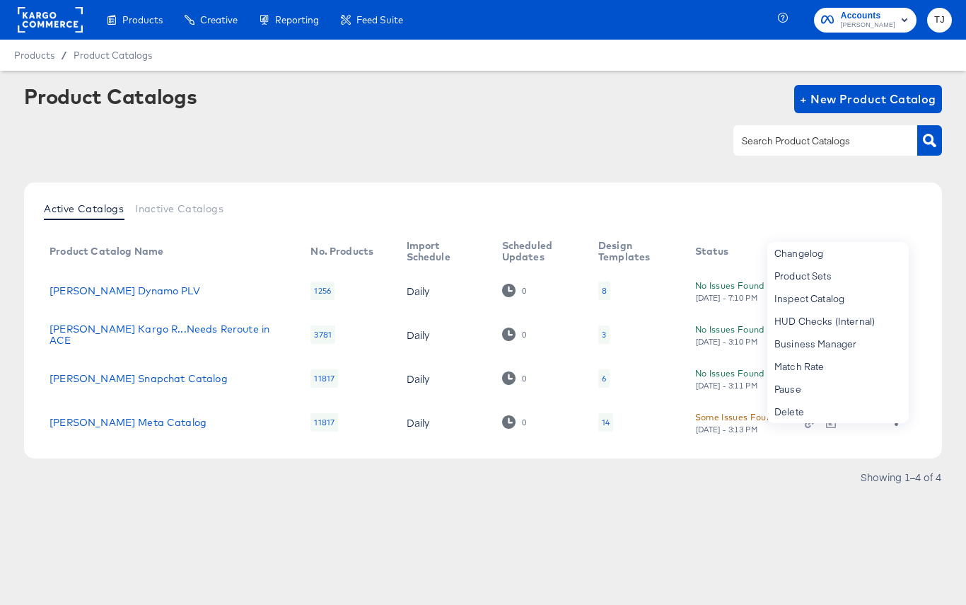
click at [47, 15] on rect at bounding box center [50, 19] width 65 height 25
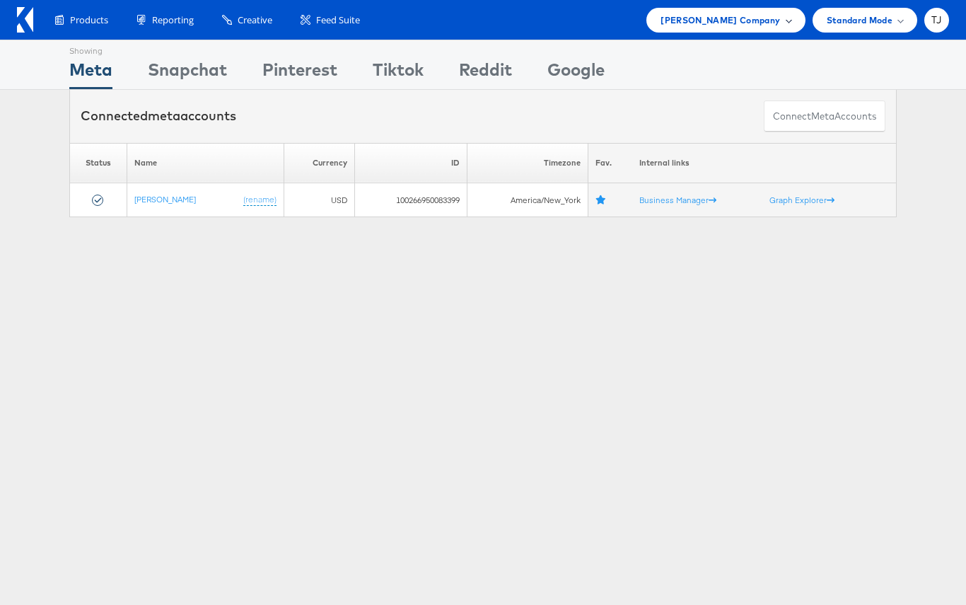
click at [762, 21] on span "Steve Madden Company" at bounding box center [721, 20] width 120 height 15
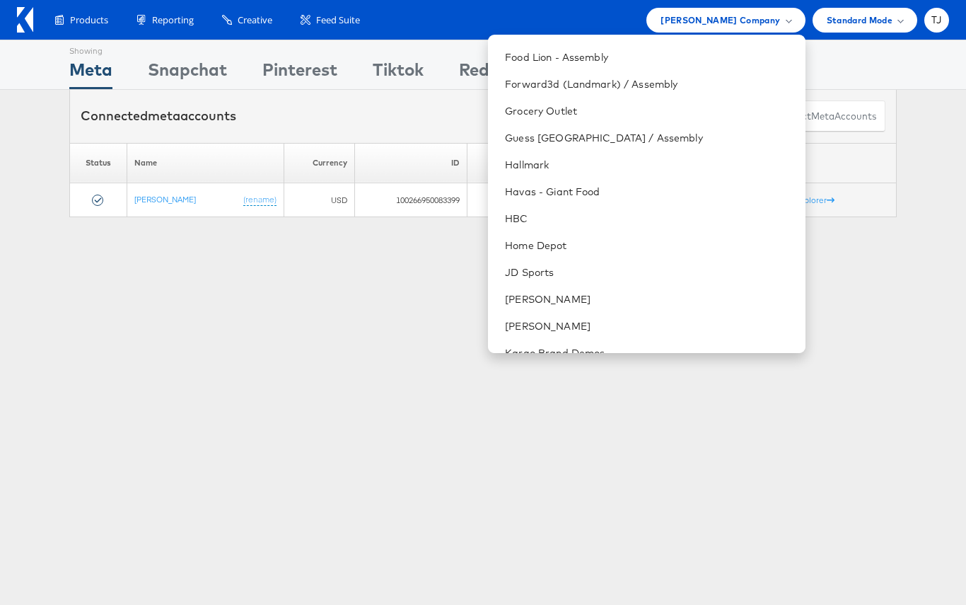
scroll to position [700, 0]
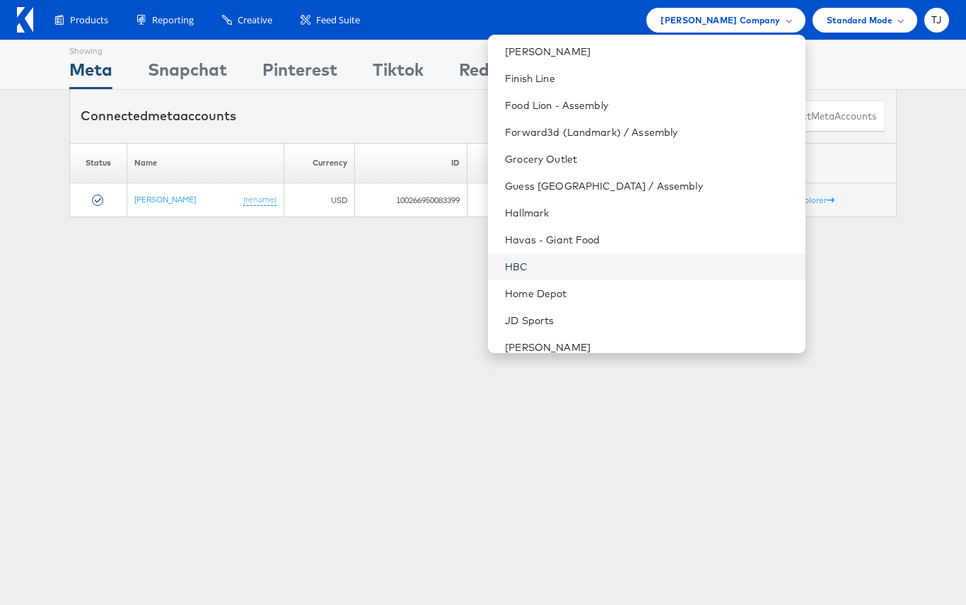
click at [607, 261] on link "HBC" at bounding box center [649, 267] width 289 height 14
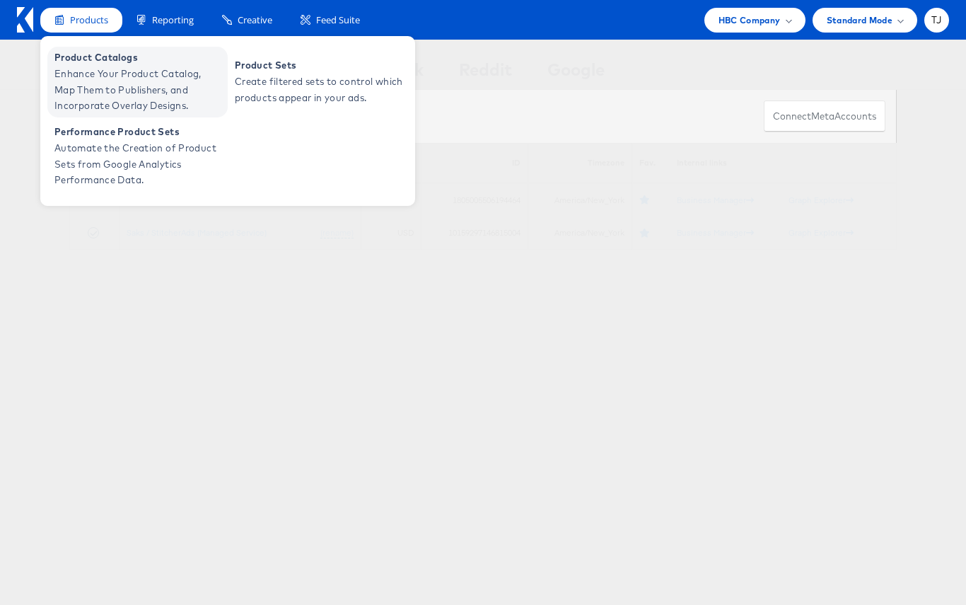
click at [83, 74] on span "Enhance Your Product Catalog, Map Them to Publishers, and Incorporate Overlay D…" at bounding box center [139, 90] width 170 height 48
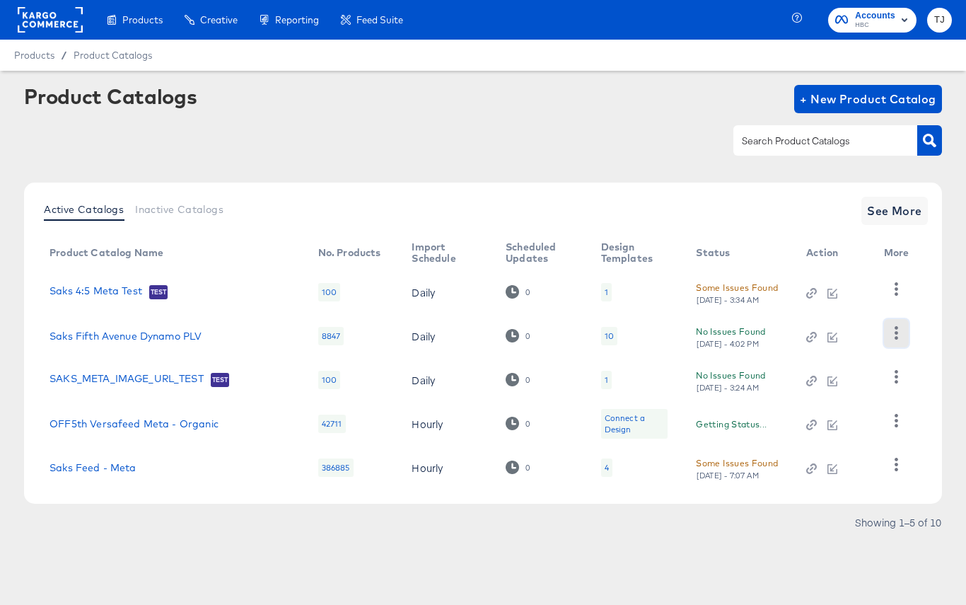
click at [902, 332] on icon "button" at bounding box center [896, 332] width 13 height 13
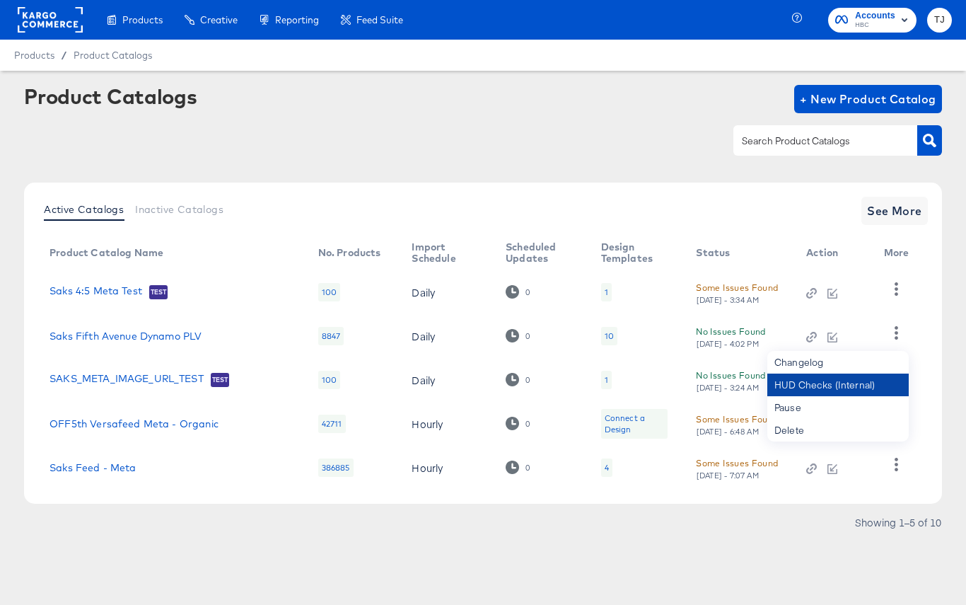
click at [855, 378] on div "HUD Checks (Internal)" at bounding box center [837, 384] width 141 height 23
click at [170, 335] on link "Saks Fifth Avenue Dynamo PLV" at bounding box center [126, 335] width 152 height 11
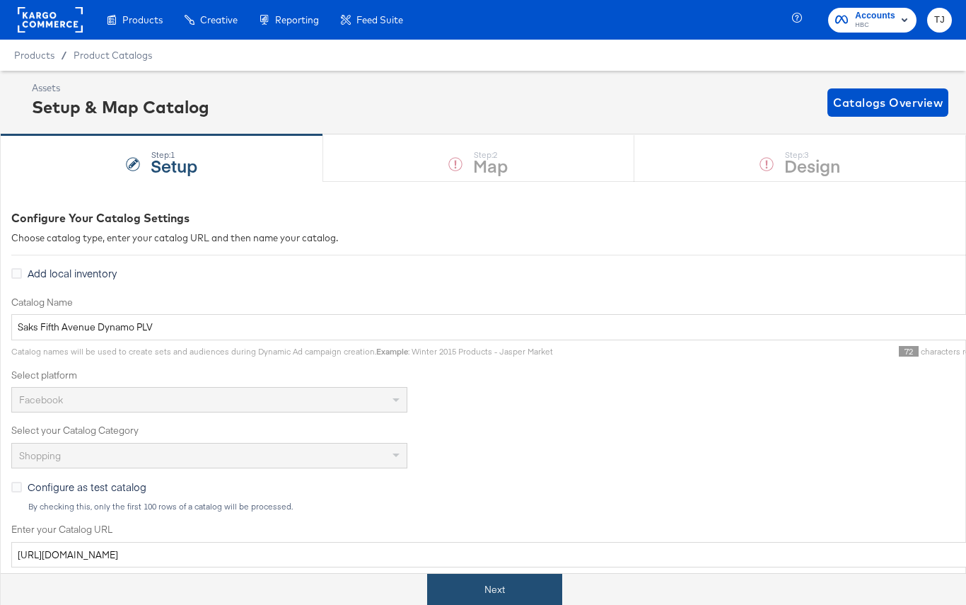
click at [545, 586] on button "Next" at bounding box center [494, 590] width 135 height 32
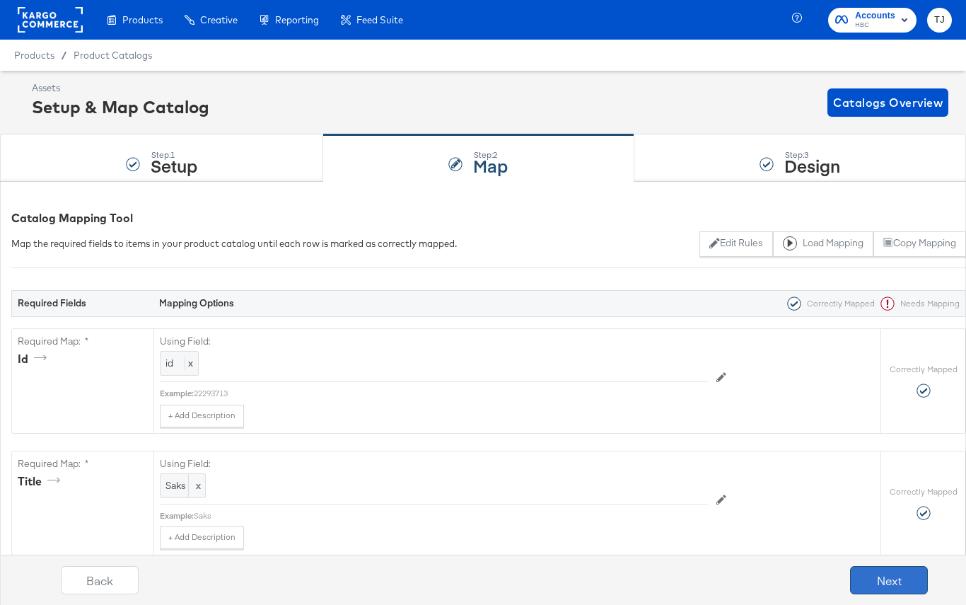
click at [872, 580] on button "Next" at bounding box center [889, 580] width 78 height 28
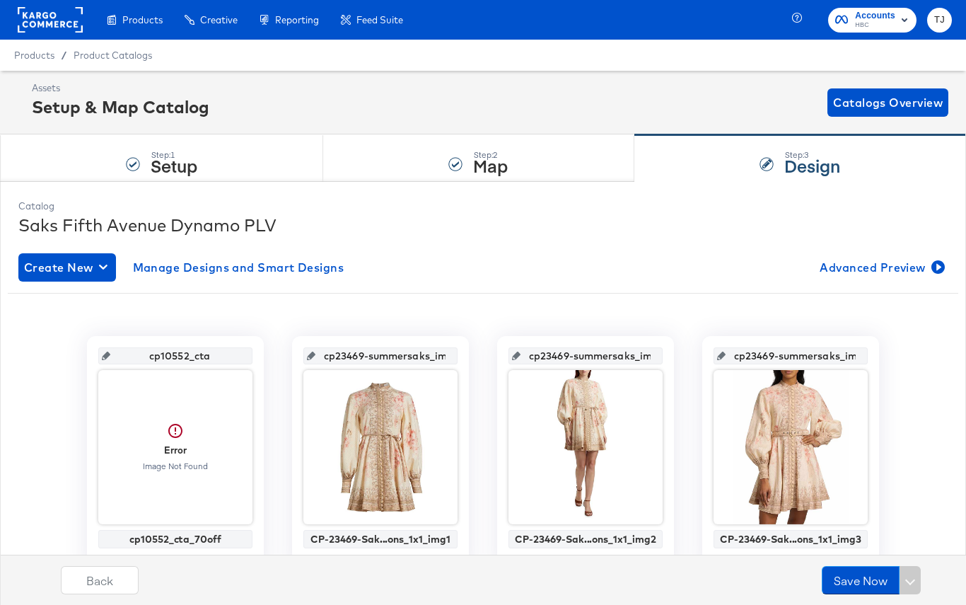
drag, startPoint x: 129, startPoint y: 65, endPoint x: 168, endPoint y: 59, distance: 38.6
click at [0, 0] on div "Product Catalogs" at bounding box center [0, 0] width 0 height 0
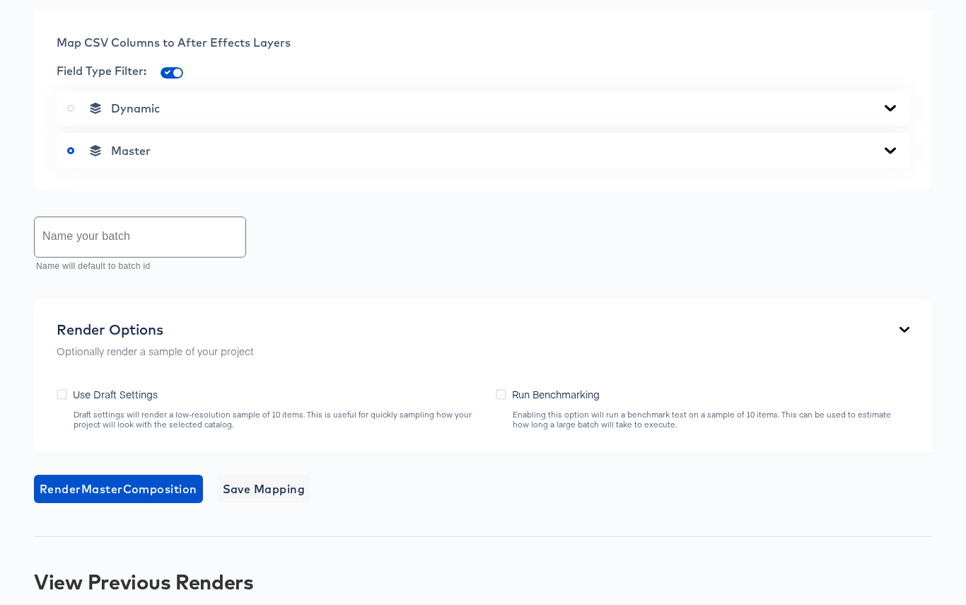
scroll to position [635, 0]
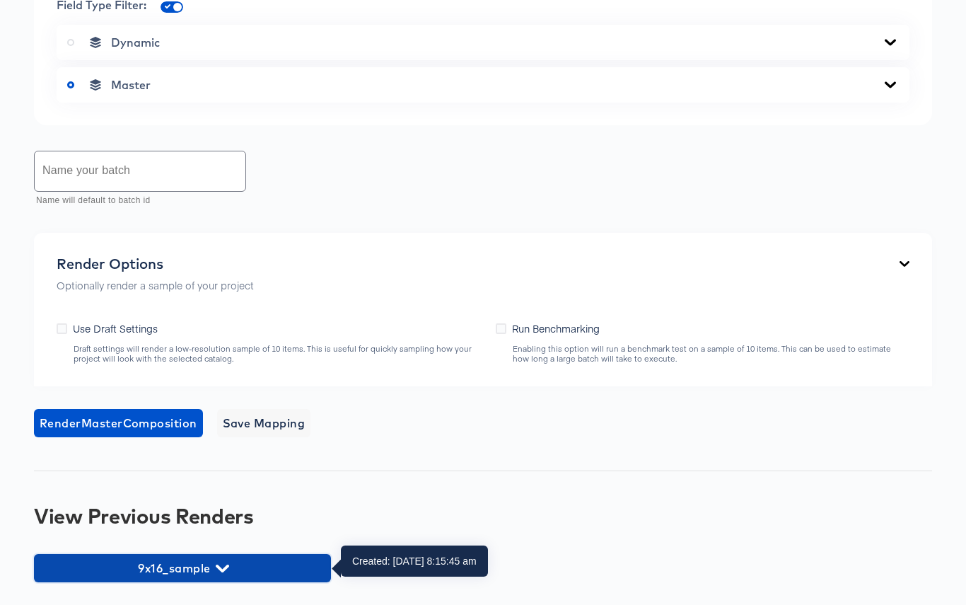
drag, startPoint x: 262, startPoint y: 570, endPoint x: 291, endPoint y: 550, distance: 35.5
click at [261, 570] on span "9x16_sample" at bounding box center [182, 568] width 283 height 20
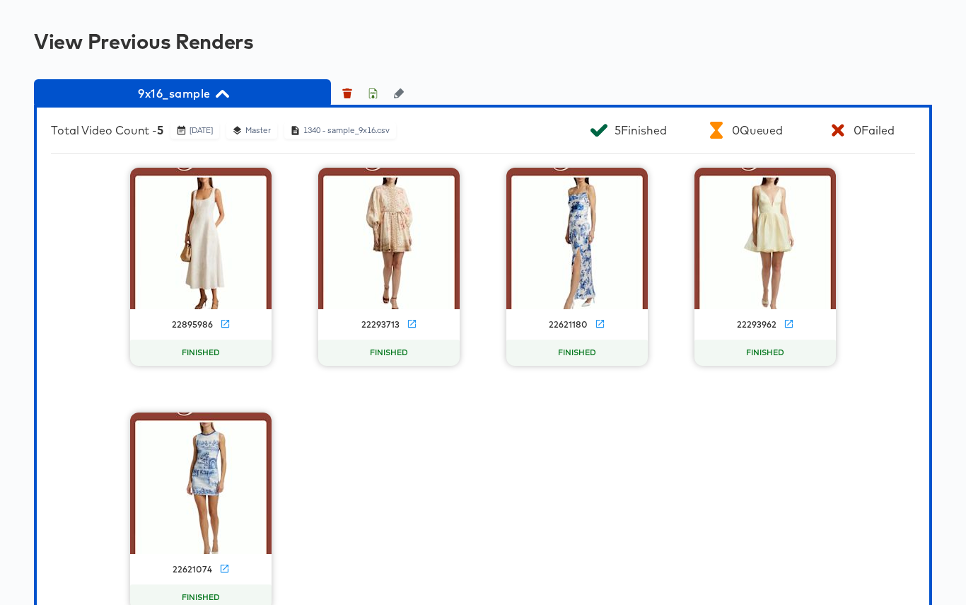
scroll to position [1155, 0]
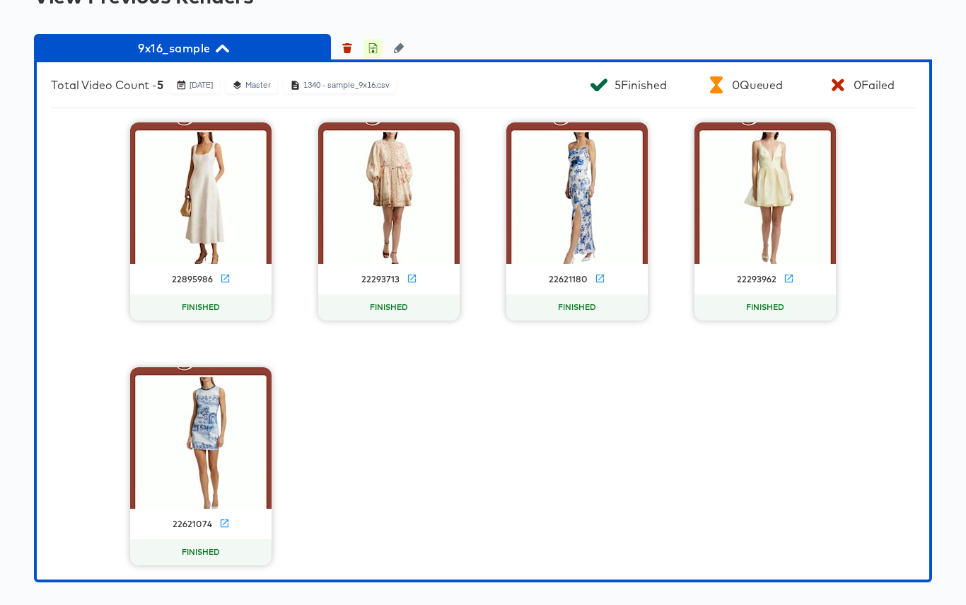
click at [372, 48] on icon "button" at bounding box center [373, 48] width 10 height 10
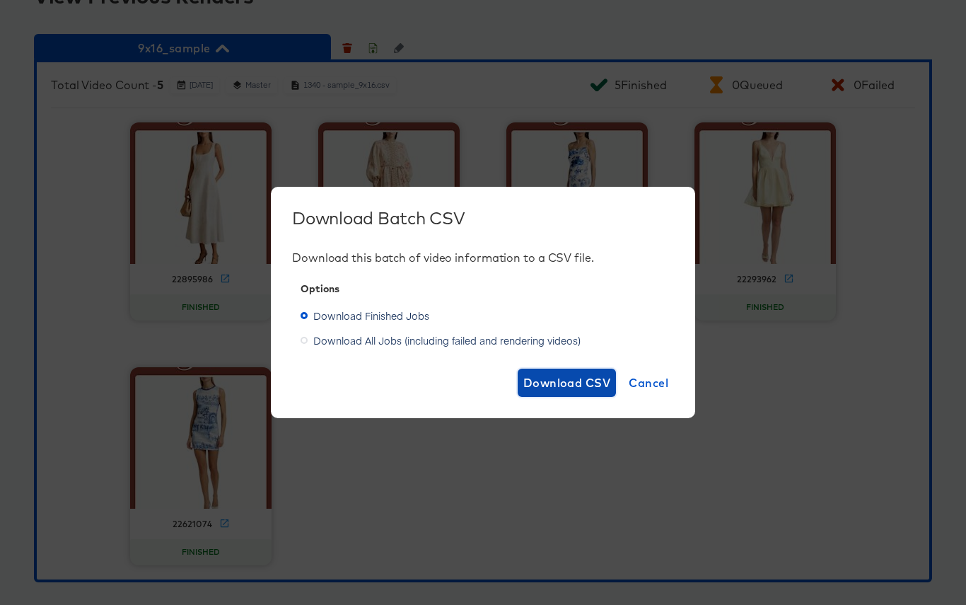
click at [577, 385] on span "Download CSV" at bounding box center [567, 383] width 88 height 20
